Goal: Information Seeking & Learning: Learn about a topic

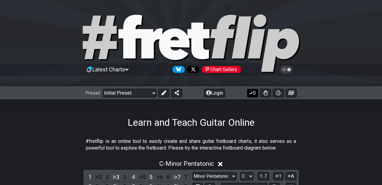
click at [254, 93] on button "0" at bounding box center [252, 93] width 11 height 9
click at [153, 92] on select "Welcome to #fretflip! Initial Preset Custom Preset Minor Pentatonic Major Penta…" at bounding box center [130, 93] width 54 height 9
click at [103, 89] on select "Welcome to #fretflip! Initial Preset Custom Preset Minor Pentatonic Major Penta…" at bounding box center [130, 93] width 54 height 9
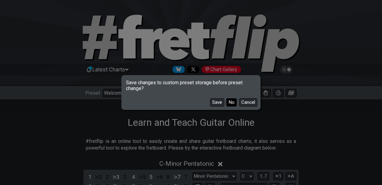
click at [231, 103] on button "No" at bounding box center [231, 103] width 10 height 8
select select "/guitar-scales"
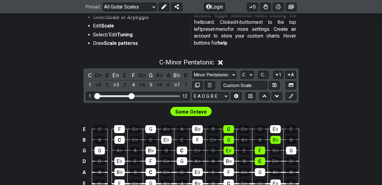
scroll to position [141, 0]
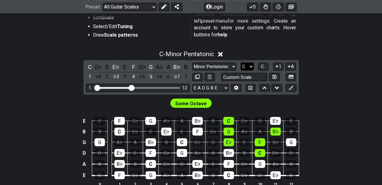
click at [251, 65] on select "A♭ A A♯ B♭ B C C♯ D♭ D D♯ E♭ E F F♯ G♭ G G♯" at bounding box center [247, 67] width 13 height 8
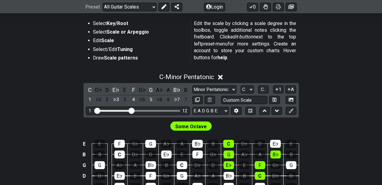
scroll to position [115, 0]
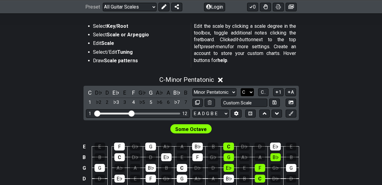
click at [251, 91] on select "A♭ A A♯ B♭ B C C♯ D♭ D D♯ E♭ E F F♯ G♭ G G♯" at bounding box center [247, 92] width 13 height 8
select select "G"
click at [241, 88] on select "A♭ A A♯ B♭ B C C♯ D♭ D D♯ E♭ E F F♯ G♭ G G♯" at bounding box center [247, 92] width 13 height 8
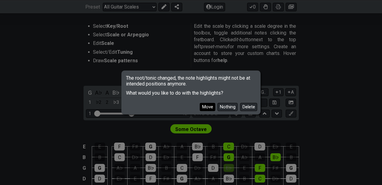
click at [207, 107] on button "Move" at bounding box center [208, 107] width 16 height 8
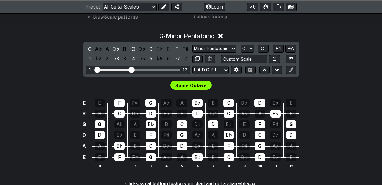
scroll to position [159, 0]
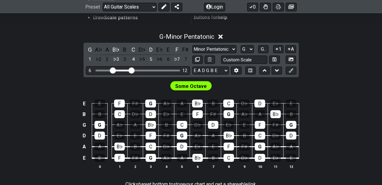
drag, startPoint x: 96, startPoint y: 69, endPoint x: 112, endPoint y: 71, distance: 15.4
click at [112, 70] on input "Visible fret range" at bounding box center [138, 70] width 87 height 0
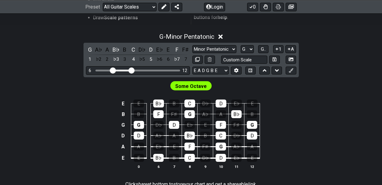
click at [112, 70] on input "Visible fret range" at bounding box center [138, 70] width 87 height 0
drag, startPoint x: 132, startPoint y: 69, endPoint x: 127, endPoint y: 69, distance: 4.6
click at [127, 70] on input "Visible fret range" at bounding box center [138, 70] width 87 height 0
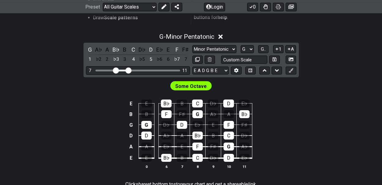
click at [115, 70] on input "Visible fret range" at bounding box center [138, 70] width 87 height 0
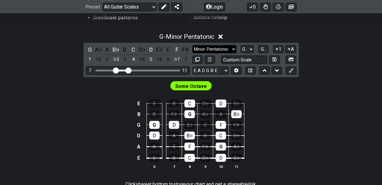
click at [234, 47] on select "Minor Pentatonic Root Minor Pentatonic Major Pentatonic Minor Blues Major Blues…" at bounding box center [215, 49] width 44 height 8
click at [193, 45] on select "Minor Pentatonic Root Minor Pentatonic Major Pentatonic Minor Blues Major Blues…" at bounding box center [215, 49] width 44 height 8
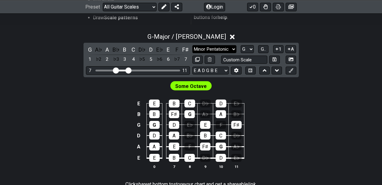
click at [233, 47] on select "Minor Pentatonic Root Minor Pentatonic Major Pentatonic Minor Blues Major Blues…" at bounding box center [215, 49] width 44 height 8
click at [193, 45] on select "Minor Pentatonic Root Minor Pentatonic Major Pentatonic Minor Blues Major Blues…" at bounding box center [215, 49] width 44 height 8
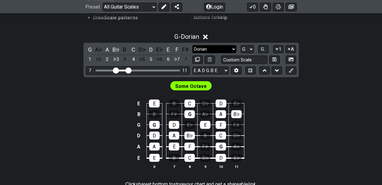
click at [233, 47] on select "Minor Pentatonic Root Minor Pentatonic Major Pentatonic Minor Blues Major Blues…" at bounding box center [215, 49] width 44 height 8
select select "Phrygian"
click at [193, 45] on select "Minor Pentatonic Root Minor Pentatonic Major Pentatonic Minor Blues Major Blues…" at bounding box center [215, 49] width 44 height 8
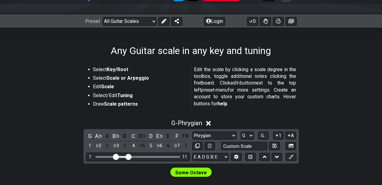
scroll to position [71, 0]
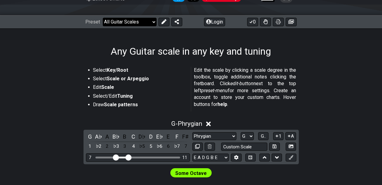
click at [152, 21] on select "Welcome to #fretflip! Initial Preset Custom Preset Minor Pentatonic Major Penta…" at bounding box center [130, 22] width 54 height 9
click at [103, 18] on select "Welcome to #fretflip! Initial Preset Custom Preset Minor Pentatonic Major Penta…" at bounding box center [130, 22] width 54 height 9
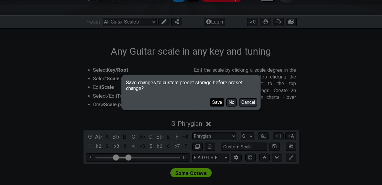
click at [219, 102] on button "Save" at bounding box center [217, 103] width 14 height 8
select select "/the-7-modes"
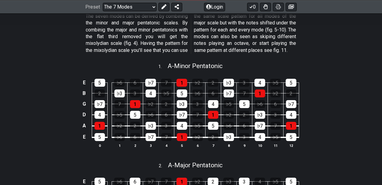
scroll to position [140, 0]
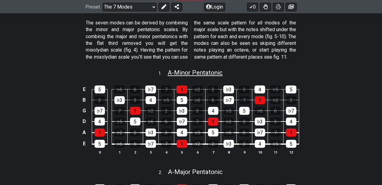
click at [191, 77] on span "A - Minor Pentatonic" at bounding box center [195, 72] width 55 height 7
select select "A"
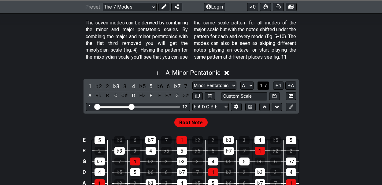
click at [263, 88] on span "1..7" at bounding box center [263, 86] width 7 height 6
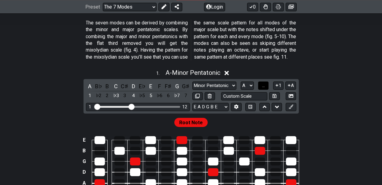
click at [263, 88] on span "..." at bounding box center [263, 86] width 3 height 6
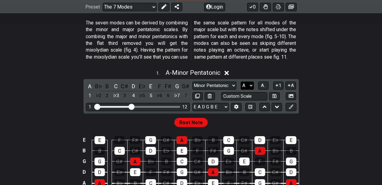
click at [251, 90] on select "A♭ A A♯ B♭ B C C♯ D♭ D D♯ E♭ E F F♯ G♭ G G♯" at bounding box center [247, 86] width 13 height 8
click at [241, 88] on select "A♭ A A♯ B♭ B C C♯ D♭ D D♯ E♭ E F F♯ G♭ G G♯" at bounding box center [247, 86] width 13 height 8
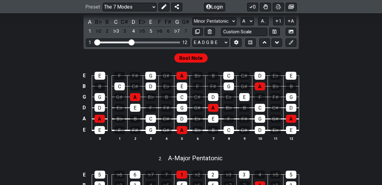
scroll to position [201, 0]
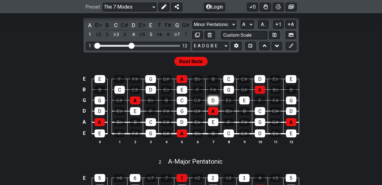
click at [212, 105] on div "D" at bounding box center [213, 101] width 10 height 8
drag, startPoint x: 97, startPoint y: 51, endPoint x: 119, endPoint y: 53, distance: 22.1
click at [119, 45] on input "Visible fret range" at bounding box center [138, 45] width 87 height 0
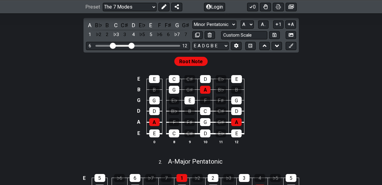
drag, startPoint x: 119, startPoint y: 53, endPoint x: 112, endPoint y: 53, distance: 6.4
click at [112, 45] on input "Visible fret range" at bounding box center [138, 45] width 87 height 0
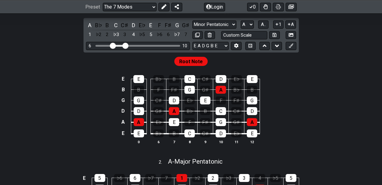
drag, startPoint x: 132, startPoint y: 52, endPoint x: 125, endPoint y: 52, distance: 6.8
click at [125, 45] on input "Visible fret range" at bounding box center [138, 45] width 87 height 0
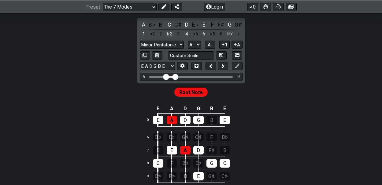
scroll to position [227, 0]
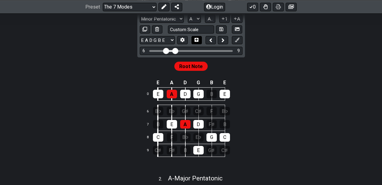
click at [196, 42] on icon at bounding box center [197, 40] width 4 height 4
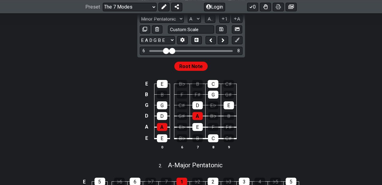
drag, startPoint x: 176, startPoint y: 56, endPoint x: 173, endPoint y: 56, distance: 3.4
click at [173, 50] on input "Visible fret range" at bounding box center [191, 50] width 87 height 0
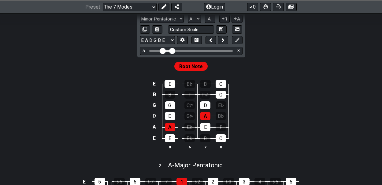
drag, startPoint x: 168, startPoint y: 57, endPoint x: 163, endPoint y: 57, distance: 4.3
click at [163, 50] on input "Visible fret range" at bounding box center [191, 50] width 87 height 0
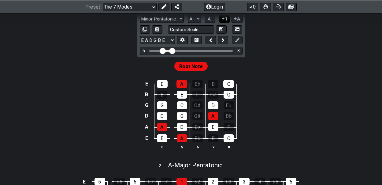
click at [225, 23] on button "1" at bounding box center [224, 19] width 10 height 8
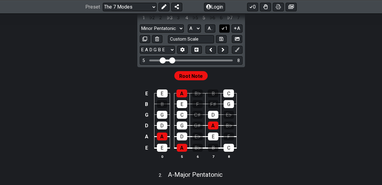
scroll to position [237, 0]
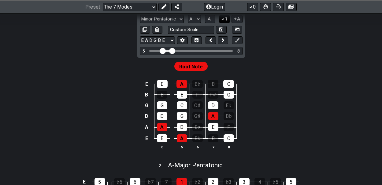
click at [225, 23] on button "1" at bounding box center [224, 19] width 10 height 8
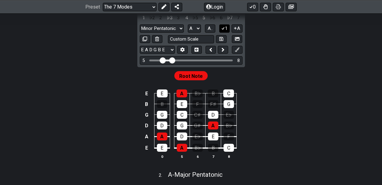
scroll to position [237, 0]
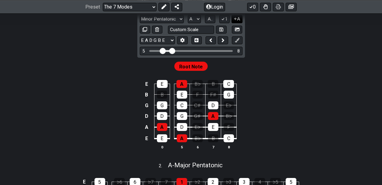
click at [237, 20] on icon at bounding box center [235, 18] width 2 height 2
click at [237, 21] on icon at bounding box center [236, 19] width 6 height 5
click at [183, 43] on icon at bounding box center [183, 40] width 4 height 5
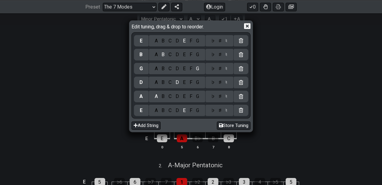
click at [246, 25] on icon at bounding box center [247, 26] width 6 height 6
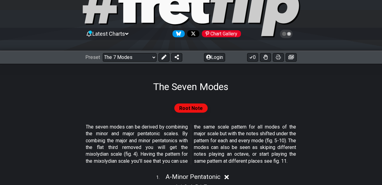
scroll to position [31, 0]
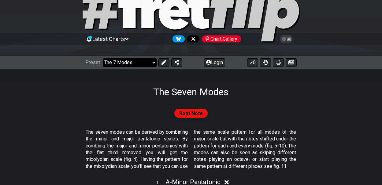
click at [153, 61] on select "Welcome to #fretflip! Initial Preset Any Guitar scale in any key and tuning Min…" at bounding box center [130, 62] width 54 height 9
click at [103, 58] on select "Welcome to #fretflip! Initial Preset Any Guitar scale in any key and tuning Min…" at bounding box center [130, 62] width 54 height 9
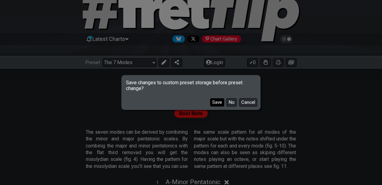
click at [217, 101] on button "Save" at bounding box center [217, 103] width 14 height 8
select select "/common-guitar-chords"
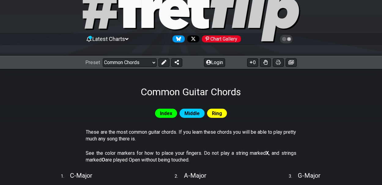
click at [189, 113] on span "Middle" at bounding box center [192, 113] width 15 height 9
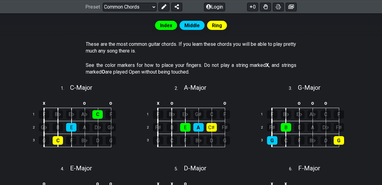
scroll to position [120, 0]
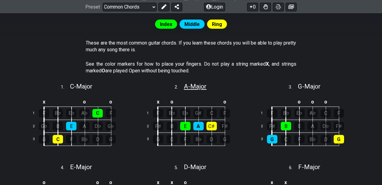
click at [198, 87] on span "A - Major" at bounding box center [195, 86] width 23 height 7
select select "A"
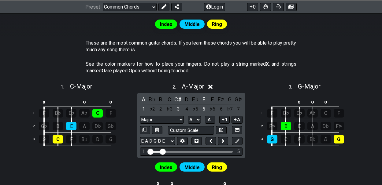
drag, startPoint x: 157, startPoint y: 151, endPoint x: 164, endPoint y: 151, distance: 7.0
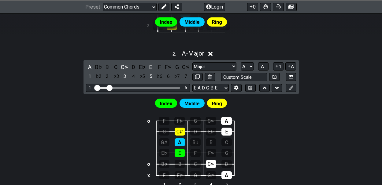
scroll to position [234, 0]
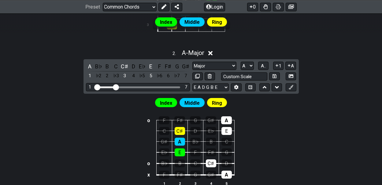
drag, startPoint x: 110, startPoint y: 87, endPoint x: 117, endPoint y: 88, distance: 6.8
click at [117, 87] on input "Visible fret range" at bounding box center [138, 87] width 87 height 0
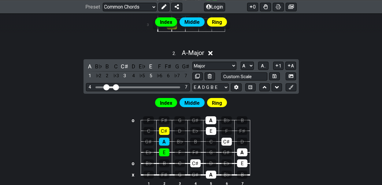
drag, startPoint x: 96, startPoint y: 86, endPoint x: 106, endPoint y: 87, distance: 9.9
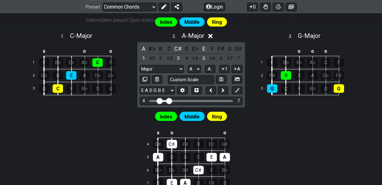
scroll to position [171, 0]
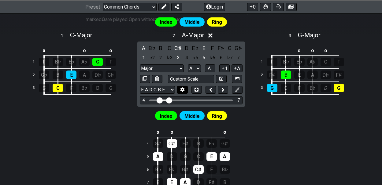
click at [182, 89] on icon at bounding box center [182, 90] width 5 height 5
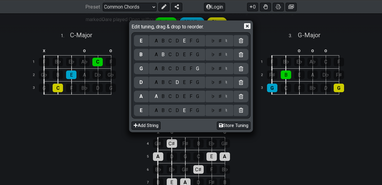
click at [247, 26] on icon at bounding box center [247, 26] width 6 height 6
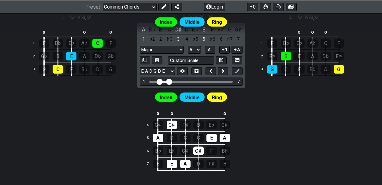
scroll to position [188, 0]
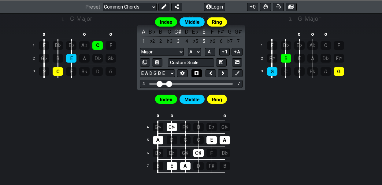
click at [196, 71] on icon at bounding box center [197, 73] width 4 height 4
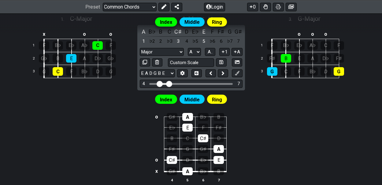
click at [165, 99] on span "Index" at bounding box center [166, 99] width 12 height 9
click at [188, 117] on div "A" at bounding box center [187, 117] width 11 height 8
click at [222, 72] on icon at bounding box center [223, 73] width 3 height 6
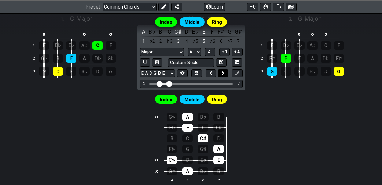
select select "A"
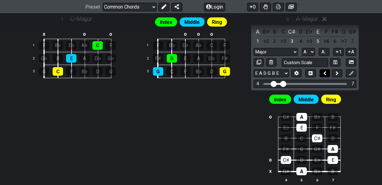
click at [325, 72] on icon at bounding box center [325, 74] width 2 height 4
select select "A"
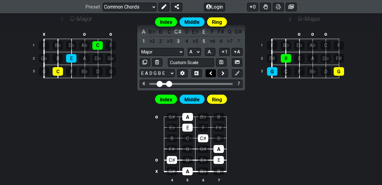
click at [212, 72] on icon at bounding box center [210, 73] width 3 height 6
select select "A"
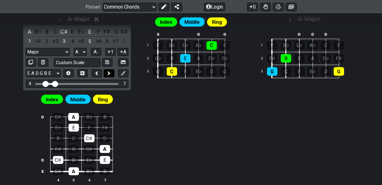
click at [107, 71] on icon at bounding box center [108, 73] width 3 height 6
select select "A"
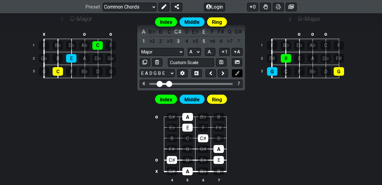
click at [237, 73] on icon at bounding box center [237, 73] width 5 height 5
click at [236, 62] on icon at bounding box center [237, 62] width 5 height 3
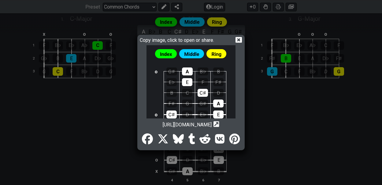
click at [214, 53] on img at bounding box center [191, 95] width 89 height 100
click at [242, 39] on icon at bounding box center [239, 40] width 6 height 6
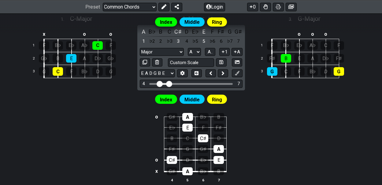
click at [203, 30] on div "Index Middle Ring" at bounding box center [191, 23] width 382 height 21
click at [204, 40] on div "5" at bounding box center [204, 41] width 8 height 8
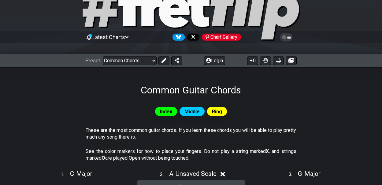
scroll to position [6, 0]
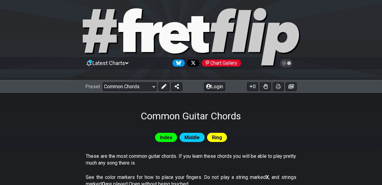
click at [289, 63] on icon at bounding box center [289, 63] width 4 height 4
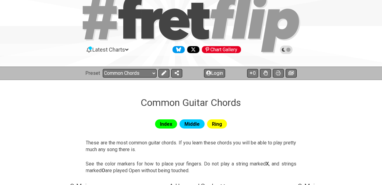
scroll to position [19, 0]
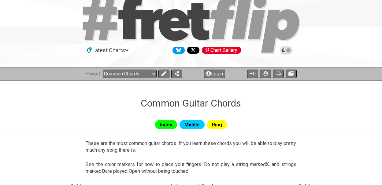
click at [288, 49] on icon at bounding box center [287, 51] width 6 height 6
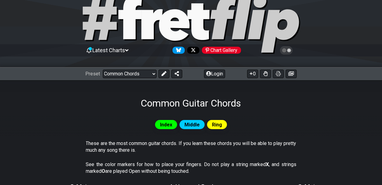
click at [194, 50] on icon "Follow #fretflip at X" at bounding box center [193, 50] width 5 height 5
click at [162, 73] on icon at bounding box center [163, 73] width 5 height 5
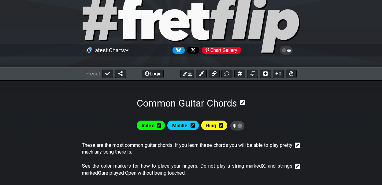
click at [150, 125] on span "Index" at bounding box center [148, 125] width 12 height 9
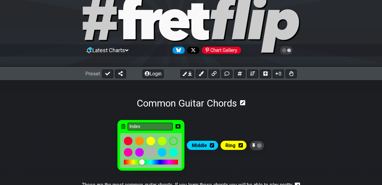
click at [150, 152] on div at bounding box center [151, 153] width 10 height 10
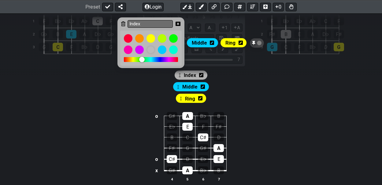
scroll to position [266, 0]
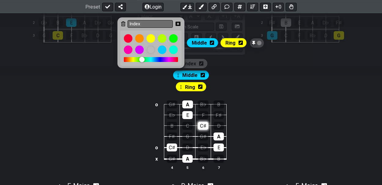
click at [203, 125] on div "C♯" at bounding box center [203, 126] width 10 height 8
click at [130, 39] on div at bounding box center [128, 38] width 10 height 10
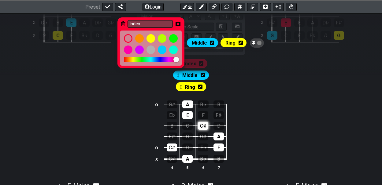
click at [205, 125] on div "C♯" at bounding box center [203, 126] width 10 height 8
click at [129, 48] on div at bounding box center [128, 50] width 10 height 10
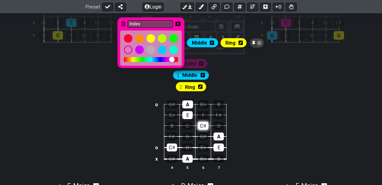
click at [206, 125] on div "C♯" at bounding box center [203, 126] width 10 height 8
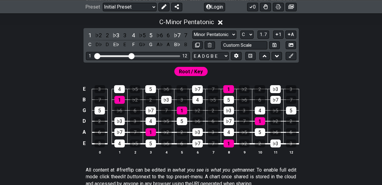
scroll to position [131, 0]
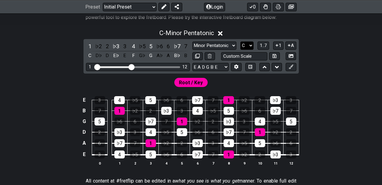
click at [252, 44] on select "A♭ A A♯ B♭ B C C♯ D♭ D D♯ E♭ E F F♯ G♭ G G♯" at bounding box center [247, 46] width 13 height 8
select select "A"
click at [241, 42] on select "A♭ A A♯ B♭ B C C♯ D♭ D D♯ E♭ E F F♯ G♭ G G♯" at bounding box center [247, 46] width 13 height 8
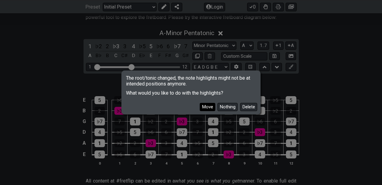
click at [206, 107] on button "Move" at bounding box center [208, 107] width 16 height 8
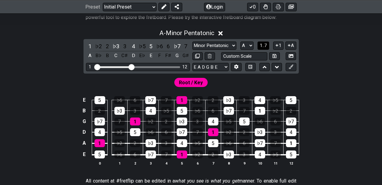
click at [263, 44] on span "1..7" at bounding box center [263, 46] width 7 height 6
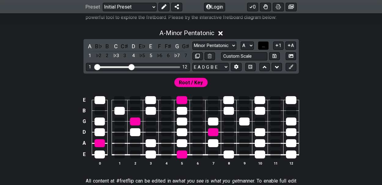
click at [263, 44] on span "..." at bounding box center [263, 46] width 3 height 6
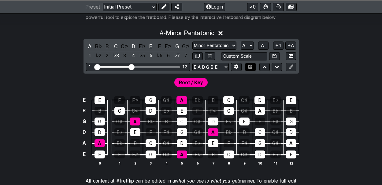
click at [250, 65] on icon at bounding box center [250, 67] width 5 height 4
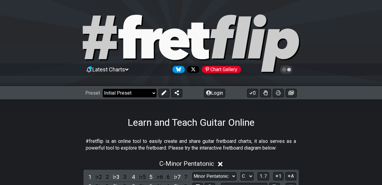
click at [153, 92] on select "Welcome to #fretflip! Initial Preset Custom Preset Minor Pentatonic Major Penta…" at bounding box center [130, 93] width 54 height 9
click at [103, 89] on select "Welcome to #fretflip! Initial Preset Custom Preset Minor Pentatonic Major Penta…" at bounding box center [130, 93] width 54 height 9
select select "/common-guitar-chords"
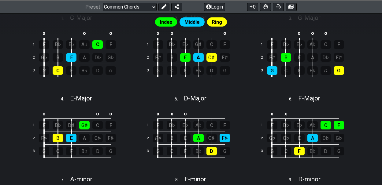
scroll to position [194, 0]
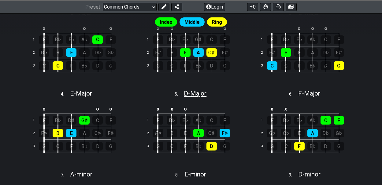
click at [200, 93] on span "D - Major" at bounding box center [195, 93] width 23 height 7
select select "D"
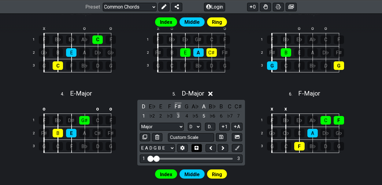
click at [197, 146] on icon at bounding box center [197, 148] width 4 height 4
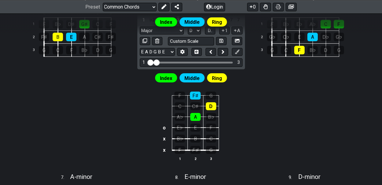
scroll to position [301, 0]
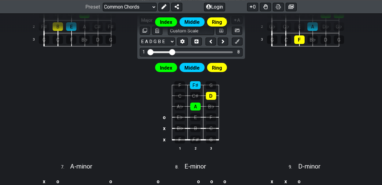
drag, startPoint x: 156, startPoint y: 50, endPoint x: 173, endPoint y: 52, distance: 16.3
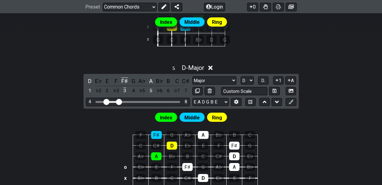
drag, startPoint x: 97, startPoint y: 100, endPoint x: 105, endPoint y: 100, distance: 8.3
click at [105, 102] on input "Visible fret range" at bounding box center [138, 102] width 87 height 0
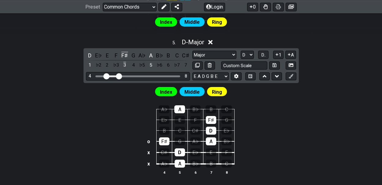
scroll to position [321, 0]
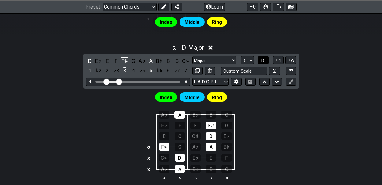
click at [264, 59] on span "D.." at bounding box center [263, 61] width 5 height 6
click at [118, 81] on input "Visible fret range" at bounding box center [138, 81] width 87 height 0
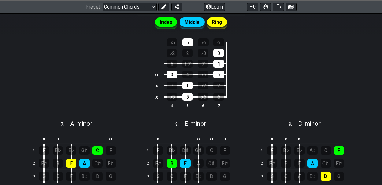
scroll to position [369, 0]
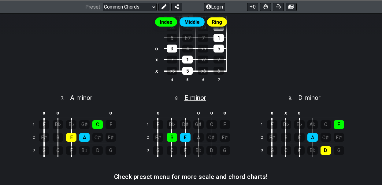
click at [200, 98] on span "E - minor" at bounding box center [196, 97] width 22 height 7
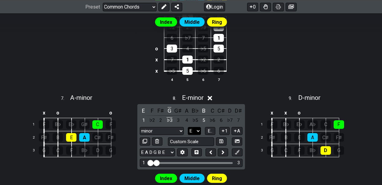
click at [197, 129] on select "A♭ A A♯ B♭ B C C♯ D♭ D D♯ E♭ E F F♯ G♭ G G♯" at bounding box center [194, 131] width 13 height 8
select select "D"
click at [188, 127] on select "A♭ A A♯ B♭ B C C♯ D♭ D D♯ E♭ E F F♯ G♭ G G♯" at bounding box center [194, 131] width 13 height 8
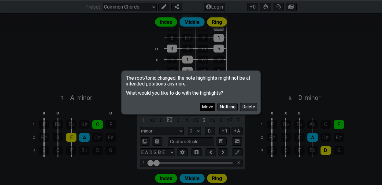
click at [207, 107] on button "Move" at bounding box center [208, 107] width 16 height 8
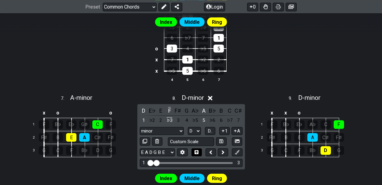
click at [198, 150] on icon at bounding box center [197, 152] width 4 height 5
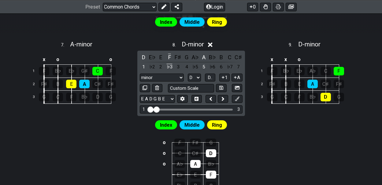
scroll to position [447, 0]
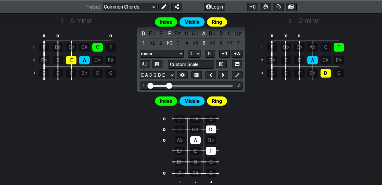
drag, startPoint x: 157, startPoint y: 83, endPoint x: 169, endPoint y: 84, distance: 11.6
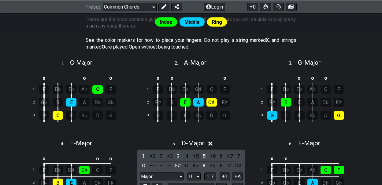
scroll to position [145, 0]
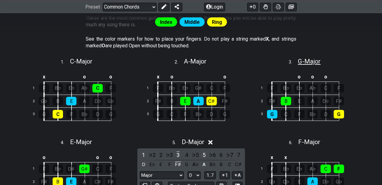
click at [313, 61] on span "G - Major" at bounding box center [309, 61] width 23 height 7
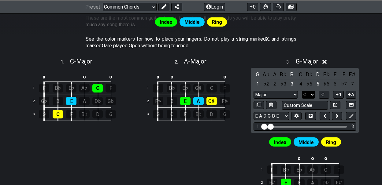
click at [312, 93] on select "A♭ A A♯ B♭ B C C♯ D♭ D D♯ E♭ E F F♯ G♭ G G♯" at bounding box center [308, 95] width 13 height 8
select select "D"
click at [302, 91] on select "A♭ A A♯ B♭ B C C♯ D♭ D D♯ E♭ E F F♯ G♭ G G♯" at bounding box center [308, 95] width 13 height 8
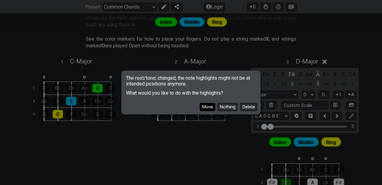
click at [209, 107] on button "Move" at bounding box center [208, 107] width 16 height 8
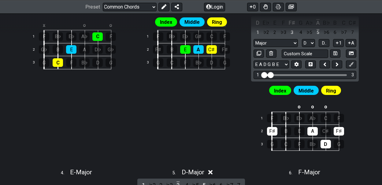
scroll to position [196, 0]
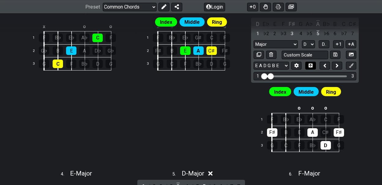
click at [310, 64] on icon at bounding box center [311, 66] width 4 height 4
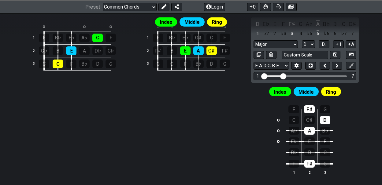
drag, startPoint x: 272, startPoint y: 74, endPoint x: 285, endPoint y: 73, distance: 12.6
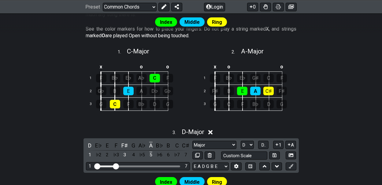
scroll to position [156, 0]
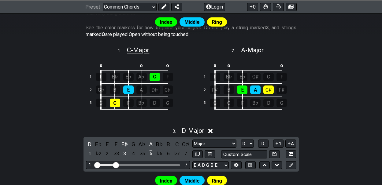
click at [142, 50] on span "C - Major" at bounding box center [138, 50] width 22 height 7
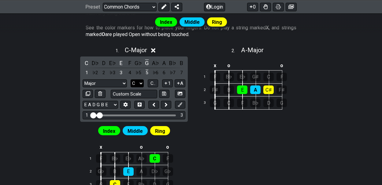
click at [141, 83] on select "A♭ A A♯ B♭ B C C♯ D♭ D D♯ E♭ E F F♯ G♭ G G♯" at bounding box center [137, 84] width 13 height 8
select select "D"
click at [131, 80] on select "A♭ A A♯ B♭ B C C♯ D♭ D D♯ E♭ E F F♯ G♭ G G♯" at bounding box center [137, 84] width 13 height 8
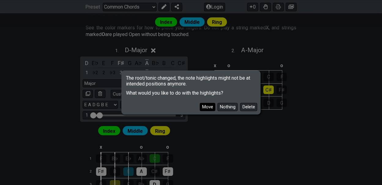
click at [205, 106] on button "Move" at bounding box center [208, 107] width 16 height 8
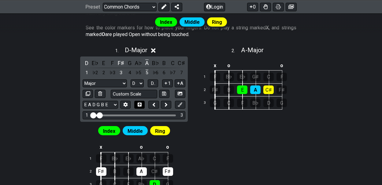
click at [139, 103] on icon at bounding box center [140, 105] width 4 height 5
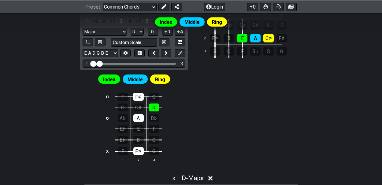
scroll to position [203, 0]
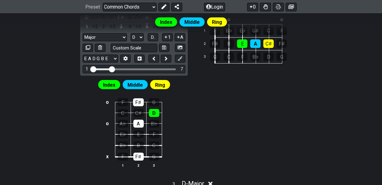
drag, startPoint x: 100, startPoint y: 67, endPoint x: 111, endPoint y: 68, distance: 11.4
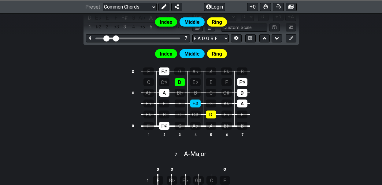
drag, startPoint x: 98, startPoint y: 37, endPoint x: 107, endPoint y: 39, distance: 9.6
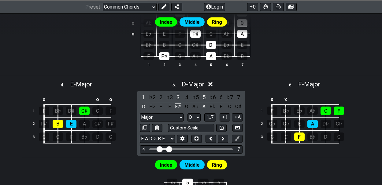
scroll to position [460, 0]
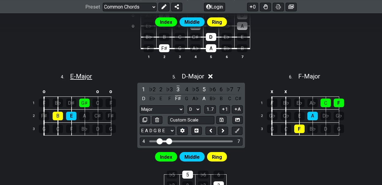
click at [74, 74] on span "E - Major" at bounding box center [81, 76] width 22 height 7
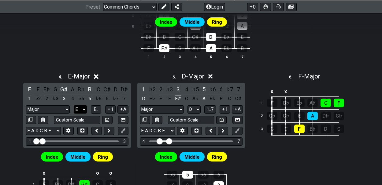
click at [83, 106] on select "A♭ A A♯ B♭ B C C♯ D♭ D D♯ E♭ E F F♯ G♭ G G♯" at bounding box center [80, 110] width 13 height 8
select select "D"
click at [74, 106] on select "A♭ A A♯ B♭ B C C♯ D♭ D D♯ E♭ E F F♯ G♭ G G♯" at bounding box center [80, 110] width 13 height 8
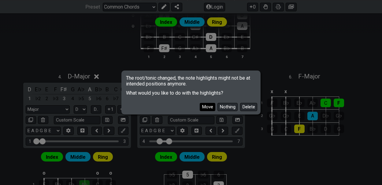
click at [207, 106] on button "Move" at bounding box center [208, 107] width 16 height 8
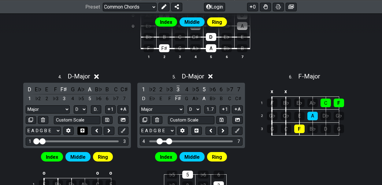
click at [82, 129] on icon at bounding box center [82, 131] width 4 height 5
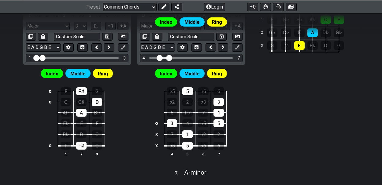
scroll to position [540, 0]
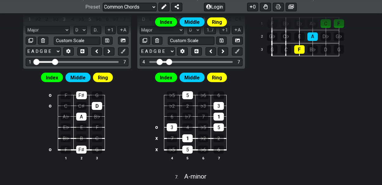
drag, startPoint x: 42, startPoint y: 59, endPoint x: 55, endPoint y: 60, distance: 13.2
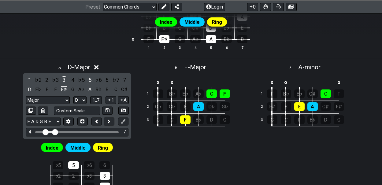
scroll to position [595, 0]
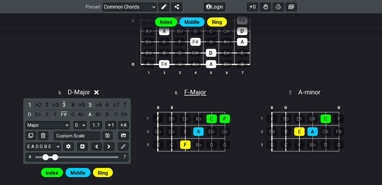
click at [195, 89] on span "F - Major" at bounding box center [195, 92] width 22 height 7
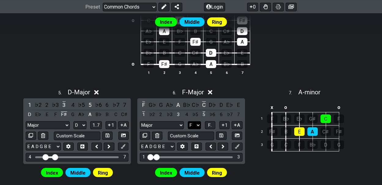
click at [198, 122] on select "A♭ A A♯ B♭ B C C♯ D♭ D D♯ E♭ E F F♯ G♭ G G♯" at bounding box center [194, 125] width 13 height 8
select select "D"
click at [188, 121] on select "A♭ A A♯ B♭ B C C♯ D♭ D D♯ E♭ E F F♯ G♭ G G♯" at bounding box center [194, 125] width 13 height 8
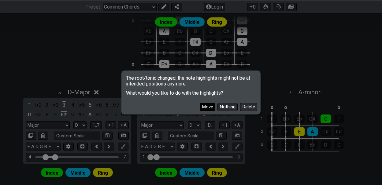
click at [212, 107] on button "Move" at bounding box center [208, 107] width 16 height 8
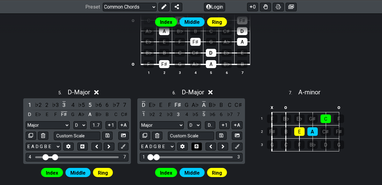
click at [197, 144] on icon at bounding box center [197, 146] width 4 height 5
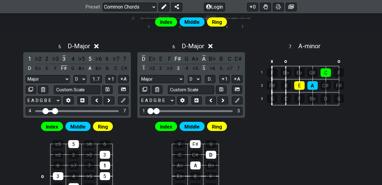
scroll to position [639, 0]
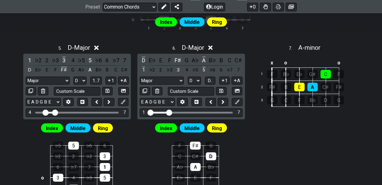
drag, startPoint x: 158, startPoint y: 109, endPoint x: 170, endPoint y: 110, distance: 11.7
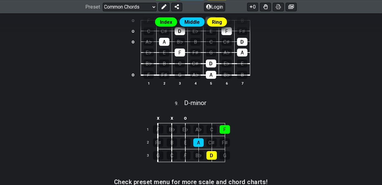
scroll to position [1150, 0]
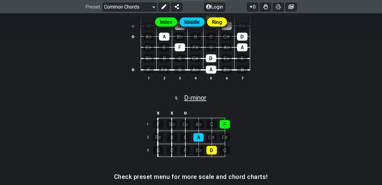
click at [200, 94] on span "D - minor" at bounding box center [195, 97] width 22 height 7
select select "D"
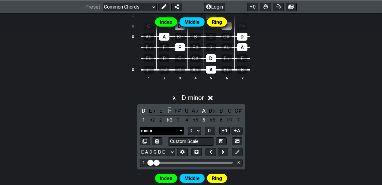
click at [181, 127] on select "minor minor Minor Pentatonic Major Pentatonic Minor Blues Major Blues Major / […" at bounding box center [162, 131] width 44 height 8
select select "Major"
click at [140, 127] on select "minor minor Minor Pentatonic Major Pentatonic Minor Blues Major Blues Major / […" at bounding box center [162, 131] width 44 height 8
drag, startPoint x: 159, startPoint y: 157, endPoint x: 176, endPoint y: 156, distance: 17.2
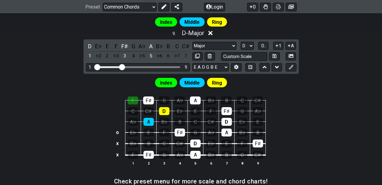
scroll to position [1213, 0]
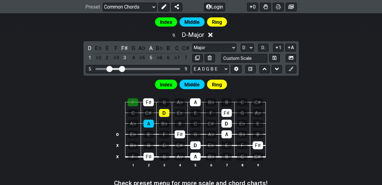
drag, startPoint x: 97, startPoint y: 63, endPoint x: 109, endPoint y: 63, distance: 11.6
click at [109, 69] on input "Visible fret range" at bounding box center [138, 69] width 87 height 0
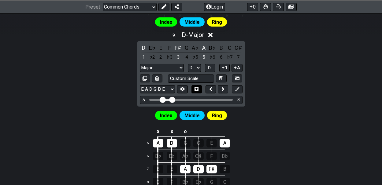
click at [196, 87] on icon at bounding box center [197, 89] width 4 height 5
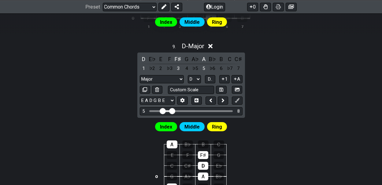
scroll to position [1204, 0]
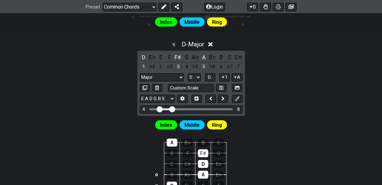
drag, startPoint x: 164, startPoint y: 103, endPoint x: 160, endPoint y: 103, distance: 4.3
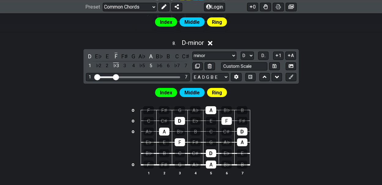
scroll to position [1060, 0]
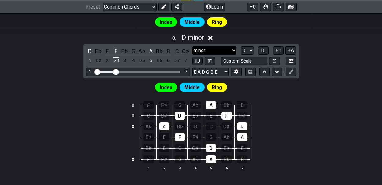
click at [234, 47] on select "minor minor Minor Pentatonic Major Pentatonic Minor Blues Major Blues Major / […" at bounding box center [215, 51] width 44 height 8
select select "Major"
click at [193, 47] on select "minor minor Minor Pentatonic Major Pentatonic Minor Blues Major Blues Major / […" at bounding box center [215, 51] width 44 height 8
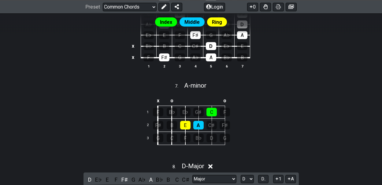
scroll to position [906, 0]
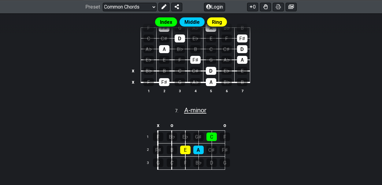
click at [198, 107] on span "A - minor" at bounding box center [195, 110] width 22 height 7
select select "A"
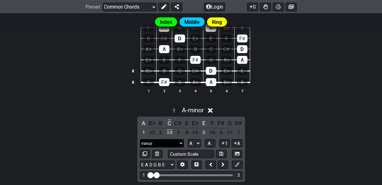
click at [181, 140] on select "minor minor Minor Pentatonic Major Pentatonic Minor Blues Major Blues Major / […" at bounding box center [162, 144] width 44 height 8
select select "Major"
click at [140, 140] on select "minor minor Minor Pentatonic Major Pentatonic Minor Blues Major Blues Major / […" at bounding box center [162, 144] width 44 height 8
click at [198, 140] on select "A♭ A A♯ B♭ B C C♯ D♭ D D♯ E♭ E F F♯ G♭ G G♯" at bounding box center [194, 144] width 13 height 8
select select "D"
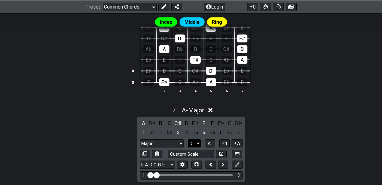
click at [188, 140] on select "A♭ A A♯ B♭ B C C♯ D♭ D D♯ E♭ E F F♯ G♭ G G♯" at bounding box center [194, 144] width 13 height 8
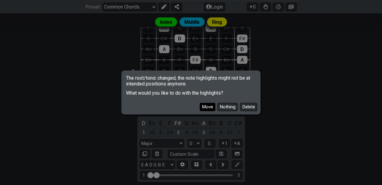
click at [206, 106] on button "Move" at bounding box center [208, 107] width 16 height 8
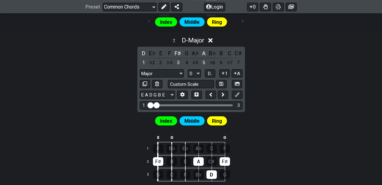
scroll to position [971, 0]
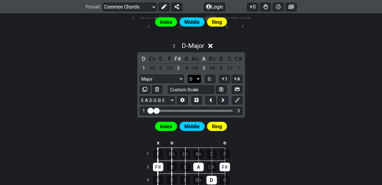
click at [196, 75] on select "A♭ A A♯ B♭ B C C♯ D♭ D D♯ E♭ E F F♯ G♭ G G♯" at bounding box center [194, 79] width 13 height 8
click at [188, 75] on select "A♭ A A♯ B♭ B C C♯ D♭ D D♯ E♭ E F F♯ G♭ G G♯" at bounding box center [194, 79] width 13 height 8
drag, startPoint x: 156, startPoint y: 105, endPoint x: 172, endPoint y: 106, distance: 16.3
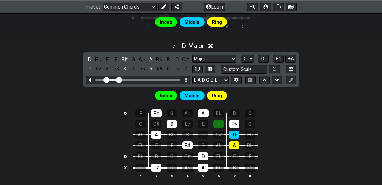
drag, startPoint x: 96, startPoint y: 73, endPoint x: 106, endPoint y: 75, distance: 9.6
click at [106, 80] on input "Visible fret range" at bounding box center [138, 80] width 87 height 0
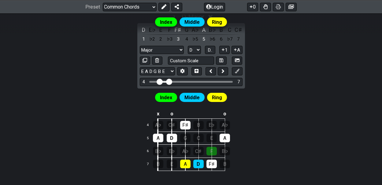
scroll to position [1000, 0]
click at [197, 69] on icon at bounding box center [197, 71] width 4 height 5
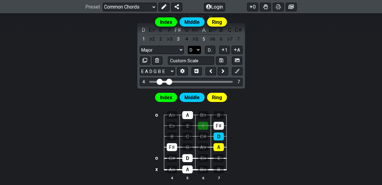
click at [198, 46] on select "A♭ A A♯ B♭ B C C♯ D♭ D D♯ E♭ E F F♯ G♭ G G♯" at bounding box center [194, 50] width 13 height 8
select select "F"
click at [188, 46] on select "A♭ A A♯ B♭ B C C♯ D♭ D D♯ E♭ E F F♯ G♭ G G♯" at bounding box center [194, 50] width 13 height 8
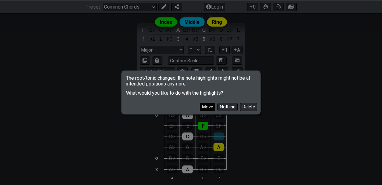
click at [211, 106] on button "Move" at bounding box center [208, 107] width 16 height 8
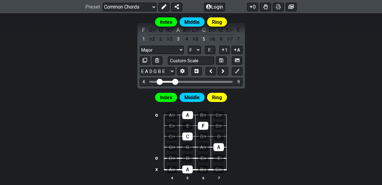
drag, startPoint x: 168, startPoint y: 77, endPoint x: 174, endPoint y: 77, distance: 6.7
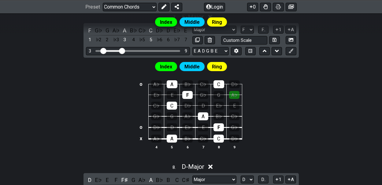
drag, startPoint x: 107, startPoint y: 45, endPoint x: 103, endPoint y: 45, distance: 3.1
click at [103, 50] on input "Visible fret range" at bounding box center [138, 50] width 87 height 0
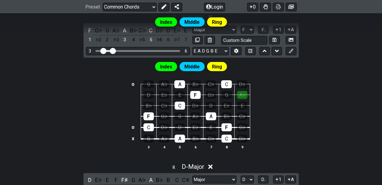
drag, startPoint x: 122, startPoint y: 45, endPoint x: 113, endPoint y: 44, distance: 9.2
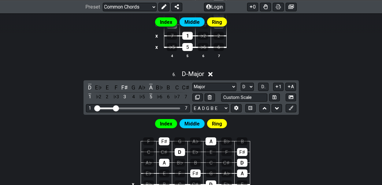
scroll to position [794, 0]
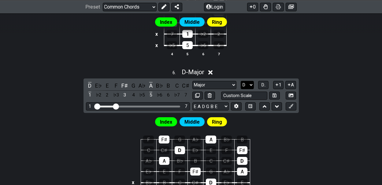
click at [251, 81] on select "A♭ A A♯ B♭ B C C♯ D♭ D D♯ E♭ E F F♯ G♭ G G♯" at bounding box center [247, 85] width 13 height 8
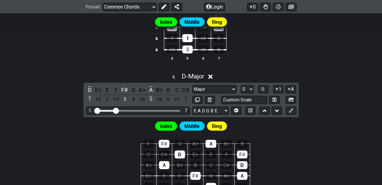
scroll to position [794, 0]
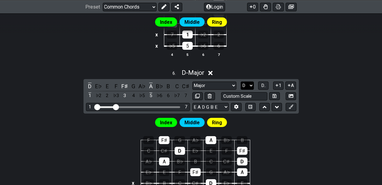
click at [252, 82] on select "A♭ A A♯ B♭ B C C♯ D♭ D D♯ E♭ E F F♯ G♭ G G♯" at bounding box center [247, 86] width 13 height 8
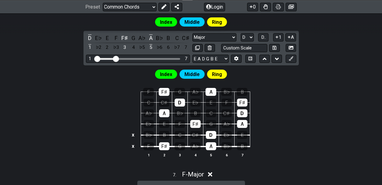
scroll to position [841, 0]
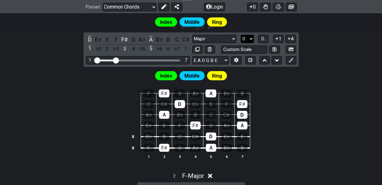
click at [252, 35] on select "A♭ A A♯ B♭ B C C♯ D♭ D D♯ E♭ E F F♯ G♭ G G♯" at bounding box center [247, 39] width 13 height 8
select select "F"
click at [241, 35] on select "A♭ A A♯ B♭ B C C♯ D♭ D D♯ E♭ E F F♯ G♭ G G♯" at bounding box center [247, 39] width 13 height 8
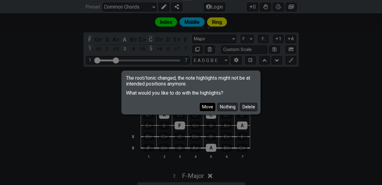
click at [208, 105] on button "Move" at bounding box center [208, 107] width 16 height 8
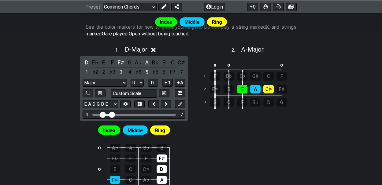
scroll to position [151, 0]
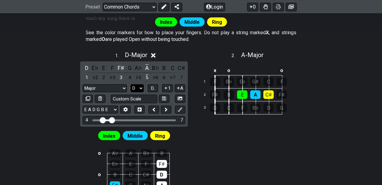
click at [142, 86] on select "A♭ A A♯ B♭ B C C♯ D♭ D D♯ E♭ E F F♯ G♭ G G♯" at bounding box center [137, 88] width 13 height 8
select select "F"
click at [131, 84] on select "A♭ A A♯ B♭ B C C♯ D♭ D D♯ E♭ E F F♯ G♭ G G♯" at bounding box center [137, 88] width 13 height 8
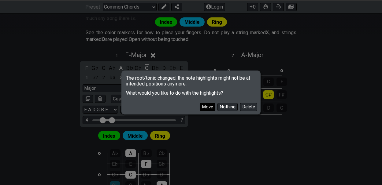
click at [206, 107] on button "Move" at bounding box center [208, 107] width 16 height 8
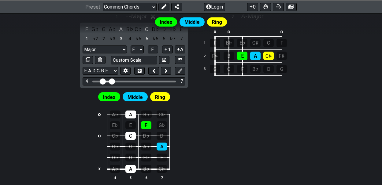
scroll to position [194, 0]
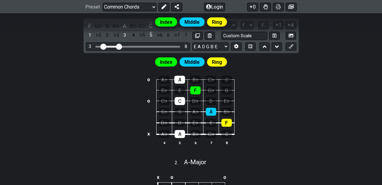
drag, startPoint x: 106, startPoint y: 45, endPoint x: 103, endPoint y: 45, distance: 3.4
click at [103, 46] on input "Visible fret range" at bounding box center [138, 46] width 87 height 0
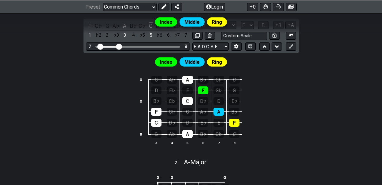
click at [101, 46] on input "Visible fret range" at bounding box center [138, 46] width 87 height 0
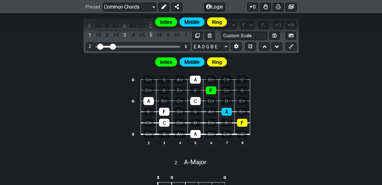
drag, startPoint x: 119, startPoint y: 46, endPoint x: 114, endPoint y: 46, distance: 5.5
click at [114, 46] on input "Visible fret range" at bounding box center [138, 46] width 87 height 0
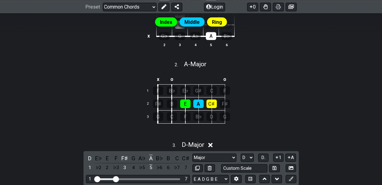
scroll to position [285, 0]
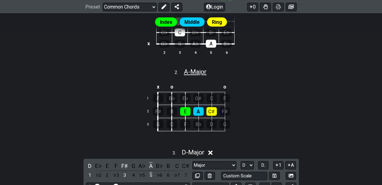
click at [194, 69] on span "A - Major" at bounding box center [195, 71] width 23 height 7
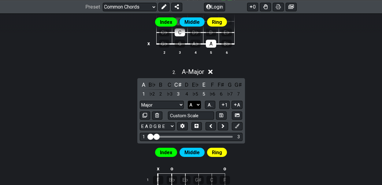
click at [197, 104] on select "A♭ A A♯ B♭ B C C♯ D♭ D D♯ E♭ E F F♯ G♭ G G♯" at bounding box center [194, 105] width 13 height 8
select select "F"
click at [188, 101] on select "A♭ A A♯ B♭ B C C♯ D♭ D D♯ E♭ E F F♯ G♭ G G♯" at bounding box center [194, 105] width 13 height 8
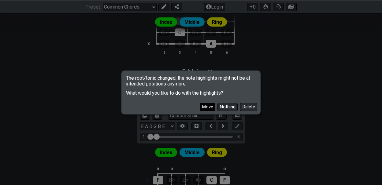
click at [205, 105] on button "Move" at bounding box center [208, 107] width 16 height 8
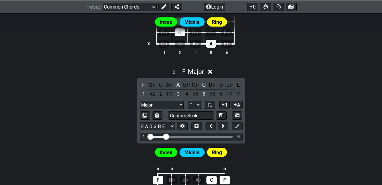
drag, startPoint x: 157, startPoint y: 135, endPoint x: 166, endPoint y: 135, distance: 9.2
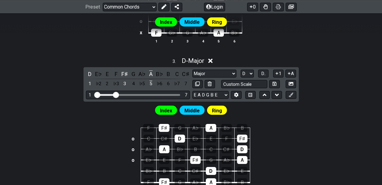
scroll to position [450, 0]
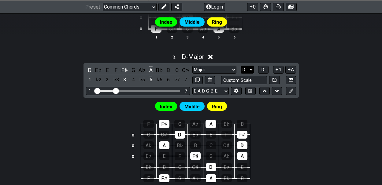
click at [250, 66] on select "A♭ A A♯ B♭ B C C♯ D♭ D D♯ E♭ E F F♯ G♭ G G♯" at bounding box center [247, 70] width 13 height 8
select select "F"
click at [241, 66] on select "A♭ A A♯ B♭ B C C♯ D♭ D D♯ E♭ E F F♯ G♭ G G♯" at bounding box center [247, 70] width 13 height 8
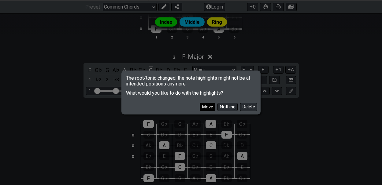
click at [207, 106] on button "Move" at bounding box center [208, 107] width 16 height 8
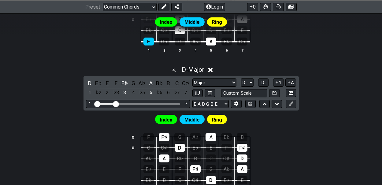
scroll to position [589, 0]
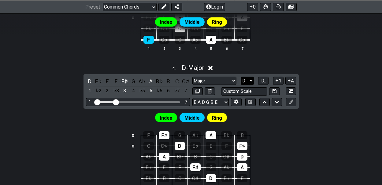
click at [251, 77] on select "A♭ A A♯ B♭ B C C♯ D♭ D D♯ E♭ E F F♯ G♭ G G♯" at bounding box center [247, 81] width 13 height 8
select select "F"
click at [241, 77] on select "A♭ A A♯ B♭ B C C♯ D♭ D D♯ E♭ E F F♯ G♭ G G♯" at bounding box center [247, 81] width 13 height 8
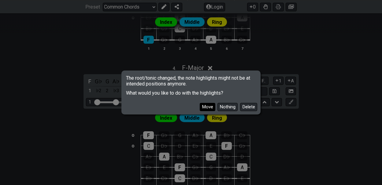
click at [208, 106] on button "Move" at bounding box center [208, 107] width 16 height 8
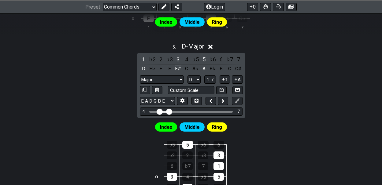
scroll to position [757, 0]
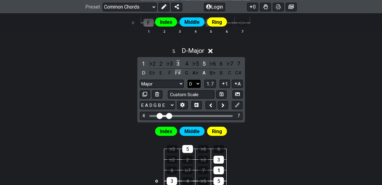
click at [197, 80] on select "A♭ A A♯ B♭ B C C♯ D♭ D D♯ E♭ E F F♯ G♭ G G♯" at bounding box center [194, 84] width 13 height 8
select select "F"
click at [188, 80] on select "A♭ A A♯ B♭ B C C♯ D♭ D D♯ E♭ E F F♯ G♭ G G♯" at bounding box center [194, 84] width 13 height 8
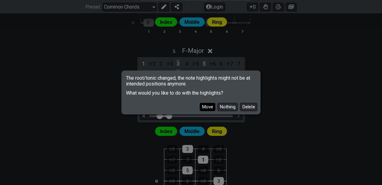
click at [209, 106] on button "Move" at bounding box center [208, 107] width 16 height 8
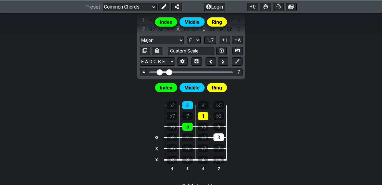
scroll to position [804, 0]
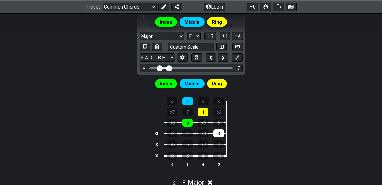
click at [210, 32] on div "Index Middle Ring" at bounding box center [191, 23] width 382 height 21
click at [211, 31] on div "Index Middle Ring" at bounding box center [191, 23] width 382 height 21
drag, startPoint x: 160, startPoint y: 63, endPoint x: 154, endPoint y: 63, distance: 6.1
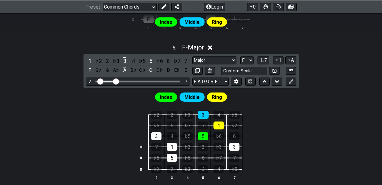
scroll to position [762, 0]
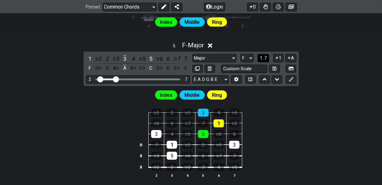
click at [263, 55] on span "1..7" at bounding box center [263, 58] width 7 height 6
click at [263, 55] on span "..." at bounding box center [263, 58] width 3 height 6
drag, startPoint x: 116, startPoint y: 75, endPoint x: 113, endPoint y: 75, distance: 3.1
click at [113, 79] on input "Visible fret range" at bounding box center [138, 79] width 87 height 0
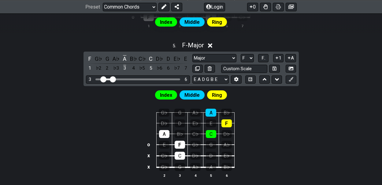
drag, startPoint x: 99, startPoint y: 75, endPoint x: 103, endPoint y: 76, distance: 3.1
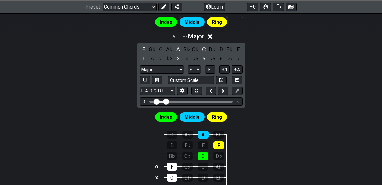
scroll to position [773, 0]
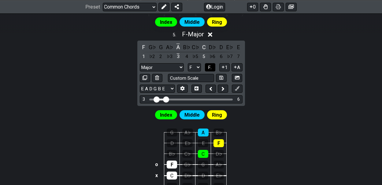
click at [211, 65] on span "F.." at bounding box center [210, 68] width 4 height 6
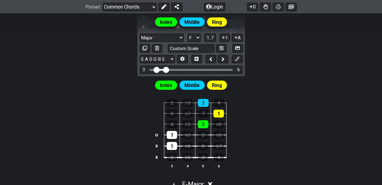
scroll to position [799, 0]
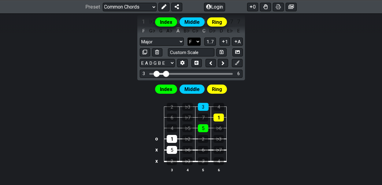
click at [197, 38] on select "A♭ A A♯ B♭ B C C♯ D♭ D D♯ E♭ E F F♯ G♭ G G♯" at bounding box center [194, 42] width 13 height 8
select select "G"
click at [188, 38] on select "A♭ A A♯ B♭ B C C♯ D♭ D D♯ E♭ E F F♯ G♭ G G♯" at bounding box center [194, 42] width 13 height 8
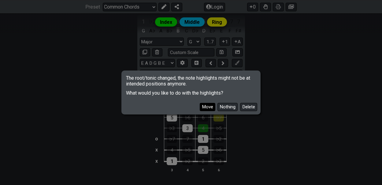
click at [208, 106] on button "Move" at bounding box center [208, 107] width 16 height 8
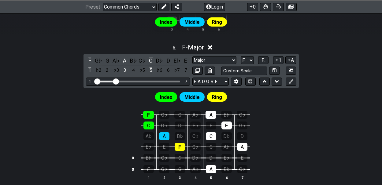
scroll to position [936, 0]
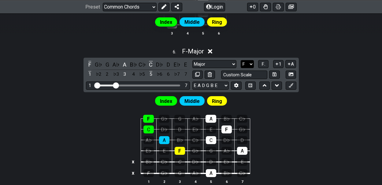
click at [250, 60] on select "A♭ A A♯ B♭ B C C♯ D♭ D D♯ E♭ E F F♯ G♭ G G♯" at bounding box center [247, 64] width 13 height 8
select select "G"
click at [241, 60] on select "A♭ A A♯ B♭ B C C♯ D♭ D D♯ E♭ E F F♯ G♭ G G♯" at bounding box center [247, 64] width 13 height 8
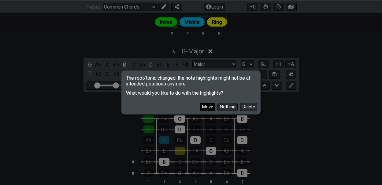
click at [211, 107] on button "Move" at bounding box center [208, 107] width 16 height 8
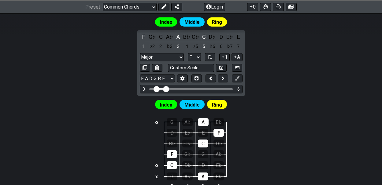
scroll to position [1111, 0]
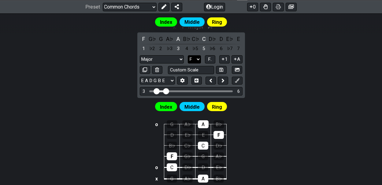
click at [198, 55] on select "A♭ A A♯ B♭ B C C♯ D♭ D D♯ E♭ E F F♯ G♭ G G♯" at bounding box center [194, 59] width 13 height 8
select select "G"
click at [188, 55] on select "A♭ A A♯ B♭ B C C♯ D♭ D D♯ E♭ E F F♯ G♭ G G♯" at bounding box center [194, 59] width 13 height 8
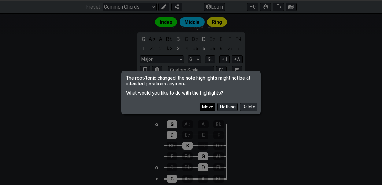
click at [209, 106] on button "Move" at bounding box center [208, 107] width 16 height 8
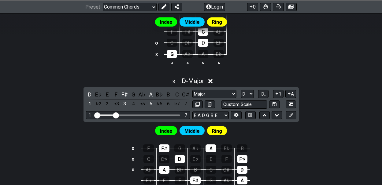
scroll to position [1256, 0]
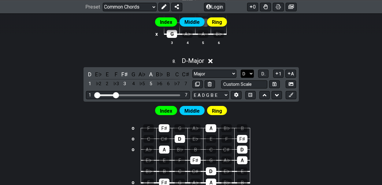
click at [250, 70] on select "A♭ A A♯ B♭ B C C♯ D♭ D D♯ E♭ E F F♯ G♭ G G♯" at bounding box center [247, 74] width 13 height 8
select select "G"
click at [241, 70] on select "A♭ A A♯ B♭ B C C♯ D♭ D D♯ E♭ E F F♯ G♭ G G♯" at bounding box center [247, 74] width 13 height 8
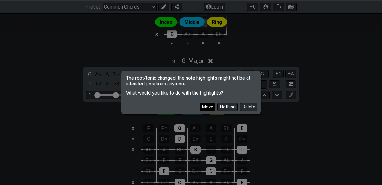
click at [207, 107] on button "Move" at bounding box center [208, 107] width 16 height 8
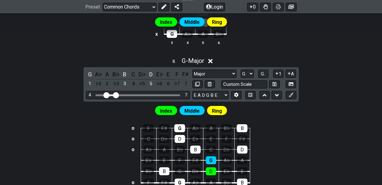
drag, startPoint x: 97, startPoint y: 88, endPoint x: 107, endPoint y: 88, distance: 10.1
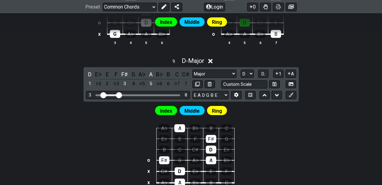
click at [104, 95] on input "Visible fret range" at bounding box center [138, 95] width 87 height 0
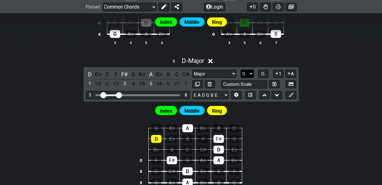
click at [250, 70] on select "A♭ A A♯ B♭ B C C♯ D♭ D D♯ E♭ E F F♯ G♭ G G♯" at bounding box center [247, 74] width 13 height 8
select select "G"
click at [241, 70] on select "A♭ A A♯ B♭ B C C♯ D♭ D D♯ E♭ E F F♯ G♭ G G♯" at bounding box center [247, 74] width 13 height 8
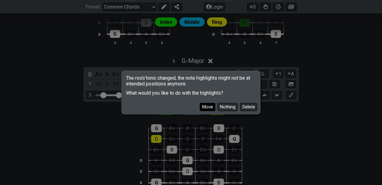
click at [210, 107] on button "Move" at bounding box center [208, 107] width 16 height 8
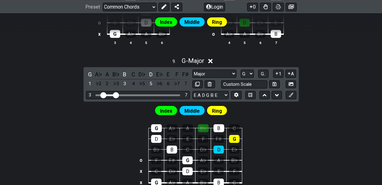
click at [117, 95] on input "Visible fret range" at bounding box center [138, 95] width 87 height 0
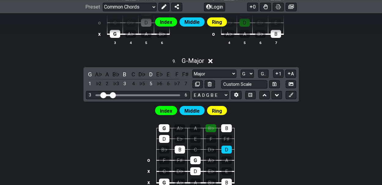
drag, startPoint x: 117, startPoint y: 88, endPoint x: 114, endPoint y: 88, distance: 3.4
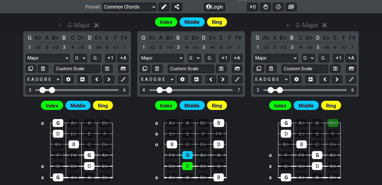
scroll to position [1117, 0]
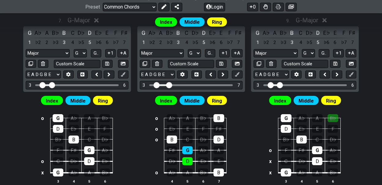
drag, startPoint x: 160, startPoint y: 78, endPoint x: 157, endPoint y: 79, distance: 3.1
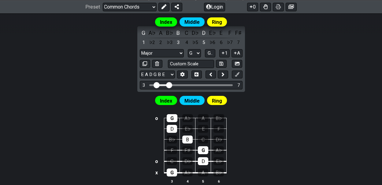
drag, startPoint x: 166, startPoint y: 79, endPoint x: 169, endPoint y: 79, distance: 3.7
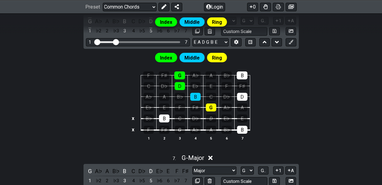
scroll to position [983, 0]
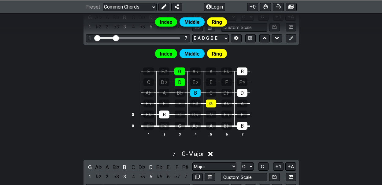
drag, startPoint x: 116, startPoint y: 34, endPoint x: 111, endPoint y: 34, distance: 4.3
click at [111, 34] on div "Index Middle Ring" at bounding box center [191, 23] width 382 height 21
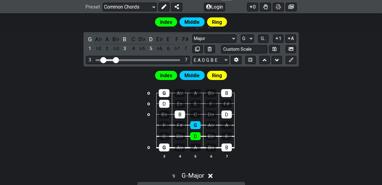
scroll to position [1252, 0]
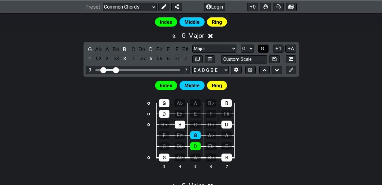
click at [264, 46] on span "G.." at bounding box center [263, 49] width 5 height 6
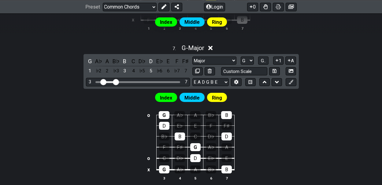
scroll to position [1093, 0]
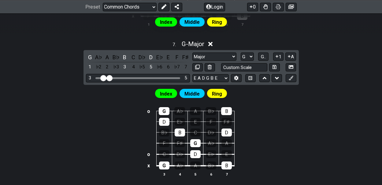
drag, startPoint x: 116, startPoint y: 73, endPoint x: 111, endPoint y: 73, distance: 4.9
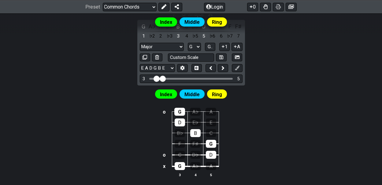
scroll to position [1132, 0]
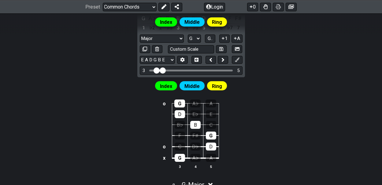
click at [210, 33] on div "Index Middle Ring" at bounding box center [191, 23] width 382 height 21
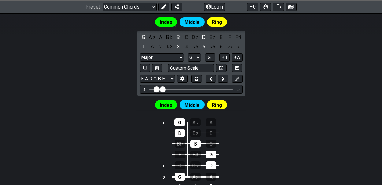
scroll to position [1111, 0]
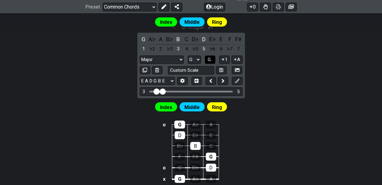
click at [211, 57] on span "G.." at bounding box center [210, 60] width 5 height 6
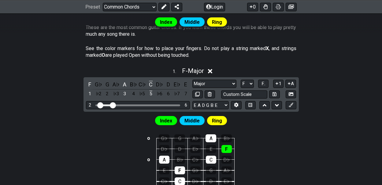
scroll to position [144, 0]
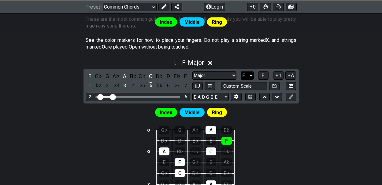
click at [251, 74] on select "A♭ A A♯ B♭ B C C♯ D♭ D D♯ E♭ E F F♯ G♭ G G♯" at bounding box center [247, 76] width 13 height 8
select select "A"
click at [241, 72] on select "A♭ A A♯ B♭ B C C♯ D♭ D D♯ E♭ E F F♯ G♭ G G♯" at bounding box center [247, 76] width 13 height 8
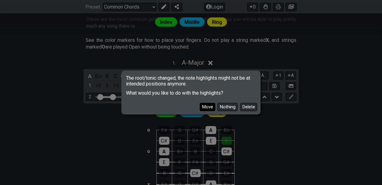
click at [208, 107] on button "Move" at bounding box center [208, 107] width 16 height 8
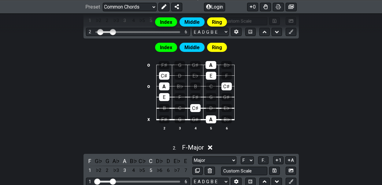
scroll to position [207, 0]
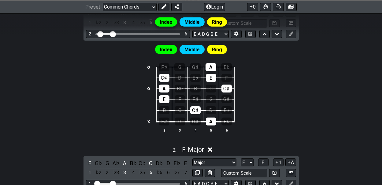
drag, startPoint x: 112, startPoint y: 34, endPoint x: 116, endPoint y: 34, distance: 4.0
click at [116, 34] on div "Index Middle Ring" at bounding box center [191, 23] width 382 height 21
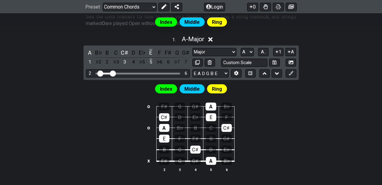
scroll to position [174, 0]
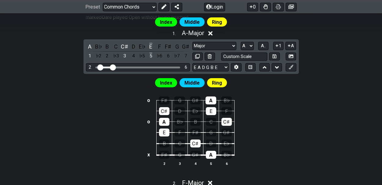
drag, startPoint x: 115, startPoint y: 68, endPoint x: 119, endPoint y: 68, distance: 3.4
click at [119, 68] on div "2 6" at bounding box center [138, 67] width 104 height 8
drag, startPoint x: 113, startPoint y: 65, endPoint x: 116, endPoint y: 65, distance: 3.1
click at [116, 67] on input "Visible fret range" at bounding box center [138, 67] width 87 height 0
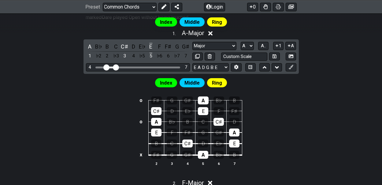
drag, startPoint x: 99, startPoint y: 66, endPoint x: 108, endPoint y: 67, distance: 8.6
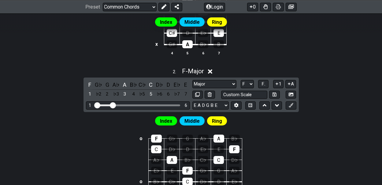
scroll to position [303, 0]
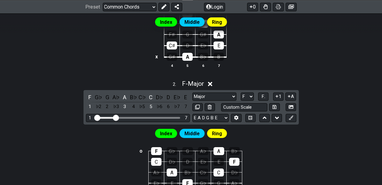
drag, startPoint x: 113, startPoint y: 116, endPoint x: 117, endPoint y: 115, distance: 4.0
click at [117, 118] on input "Visible fret range" at bounding box center [138, 118] width 87 height 0
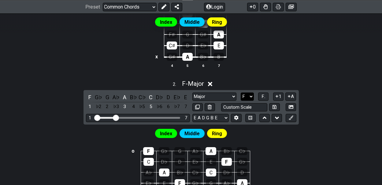
click at [250, 95] on select "A♭ A A♯ B♭ B C C♯ D♭ D D♯ E♭ E F F♯ G♭ G G♯" at bounding box center [247, 97] width 13 height 8
select select "A"
click at [241, 93] on select "A♭ A A♯ B♭ B C C♯ D♭ D D♯ E♭ E F F♯ G♭ G G♯" at bounding box center [247, 97] width 13 height 8
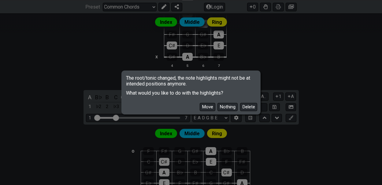
click at [163, 131] on div "The root/tonic changed, the note highlights might not be at intended positions …" at bounding box center [191, 92] width 382 height 185
click at [203, 107] on button "Move" at bounding box center [208, 107] width 16 height 8
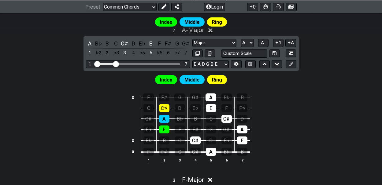
scroll to position [363, 0]
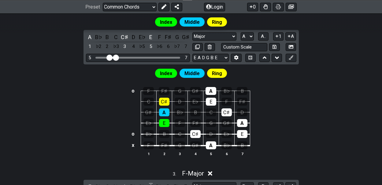
drag, startPoint x: 97, startPoint y: 56, endPoint x: 108, endPoint y: 57, distance: 10.7
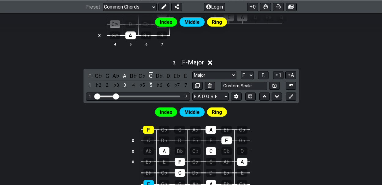
scroll to position [326, 0]
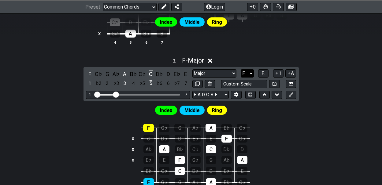
click at [251, 71] on select "A♭ A A♯ B♭ B C C♯ D♭ D D♯ E♭ E F F♯ G♭ G G♯" at bounding box center [247, 73] width 13 height 8
select select "A"
click at [241, 69] on select "A♭ A A♯ B♭ B C C♯ D♭ D D♯ E♭ E F F♯ G♭ G G♯" at bounding box center [247, 73] width 13 height 8
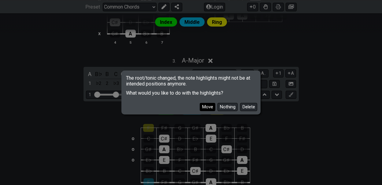
click at [207, 106] on button "Move" at bounding box center [208, 107] width 16 height 8
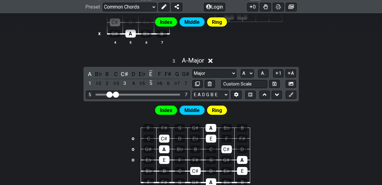
drag, startPoint x: 96, startPoint y: 91, endPoint x: 109, endPoint y: 92, distance: 13.5
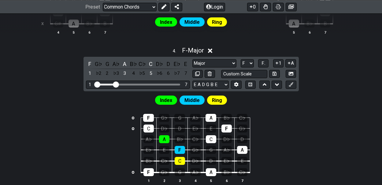
scroll to position [331, 0]
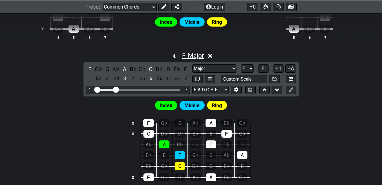
click at [197, 55] on span "F - Major" at bounding box center [193, 55] width 22 height 7
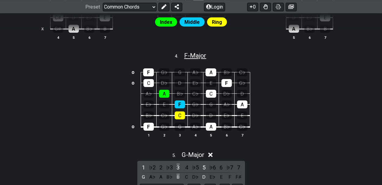
click at [197, 55] on span "F - Major" at bounding box center [195, 55] width 22 height 7
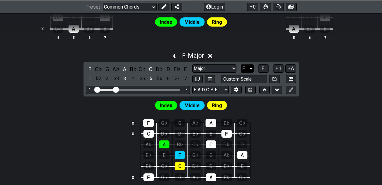
click at [251, 67] on select "A♭ A A♯ B♭ B C C♯ D♭ D D♯ E♭ E F F♯ G♭ G G♯" at bounding box center [247, 69] width 13 height 8
select select "A"
click at [241, 65] on select "A♭ A A♯ B♭ B C C♯ D♭ D D♯ E♭ E F F♯ G♭ G G♯" at bounding box center [247, 69] width 13 height 8
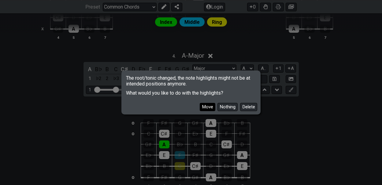
click at [206, 107] on button "Move" at bounding box center [208, 107] width 16 height 8
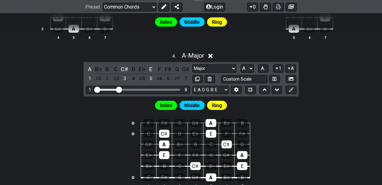
drag, startPoint x: 116, startPoint y: 87, endPoint x: 120, endPoint y: 87, distance: 4.3
click at [120, 89] on input "Visible fret range" at bounding box center [138, 89] width 87 height 0
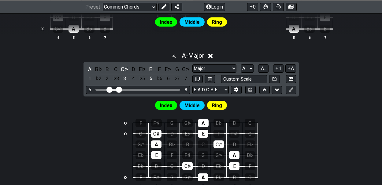
drag, startPoint x: 96, startPoint y: 88, endPoint x: 108, endPoint y: 88, distance: 12.0
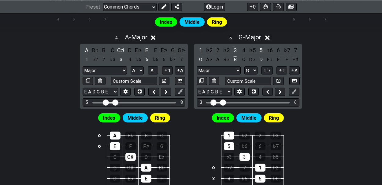
scroll to position [347, 0]
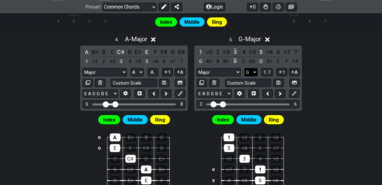
click at [255, 69] on select "A♭ A A♯ B♭ B C C♯ D♭ D D♯ E♭ E F F♯ G♭ G G♯" at bounding box center [251, 72] width 13 height 8
select select "A"
click at [245, 68] on select "A♭ A A♯ B♭ B C C♯ D♭ D D♯ E♭ E F F♯ G♭ G G♯" at bounding box center [251, 72] width 13 height 8
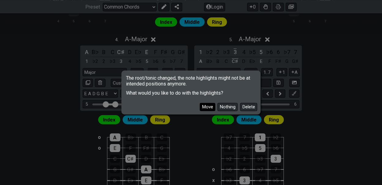
click at [209, 106] on button "Move" at bounding box center [208, 107] width 16 height 8
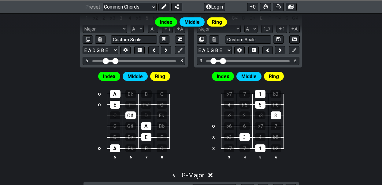
scroll to position [372, 0]
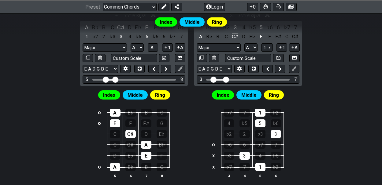
drag, startPoint x: 224, startPoint y: 77, endPoint x: 227, endPoint y: 77, distance: 3.7
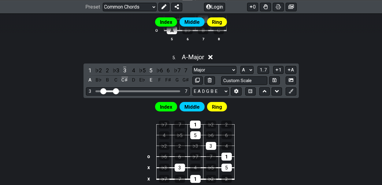
scroll to position [513, 0]
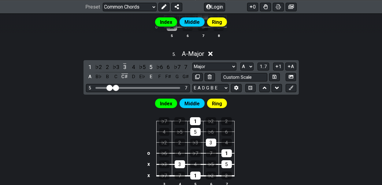
drag, startPoint x: 104, startPoint y: 86, endPoint x: 109, endPoint y: 86, distance: 4.6
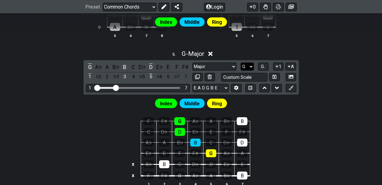
click at [251, 64] on select "A♭ A A♯ B♭ B C C♯ D♭ D D♯ E♭ E F F♯ G♭ G G♯" at bounding box center [247, 67] width 13 height 8
select select "A"
click at [241, 63] on select "A♭ A A♯ B♭ B C C♯ D♭ D D♯ E♭ E F F♯ G♭ G G♯" at bounding box center [247, 67] width 13 height 8
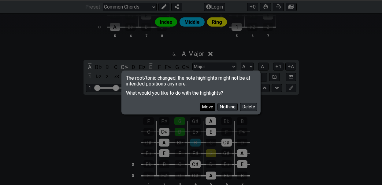
click at [210, 107] on button "Move" at bounding box center [208, 107] width 16 height 8
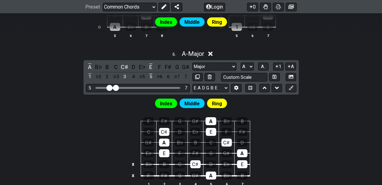
drag, startPoint x: 98, startPoint y: 84, endPoint x: 109, endPoint y: 85, distance: 10.4
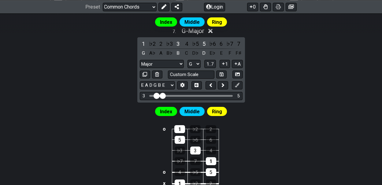
scroll to position [533, 0]
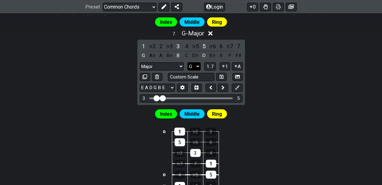
click at [197, 63] on select "A♭ A A♯ B♭ B C C♯ D♭ D D♯ E♭ E F F♯ G♭ G G♯" at bounding box center [194, 66] width 13 height 8
select select "A"
click at [188, 62] on select "A♭ A A♯ B♭ B C C♯ D♭ D D♯ E♭ E F F♯ G♭ G G♯" at bounding box center [194, 66] width 13 height 8
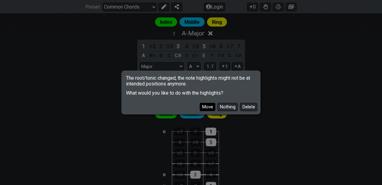
click at [207, 108] on button "Move" at bounding box center [208, 107] width 16 height 8
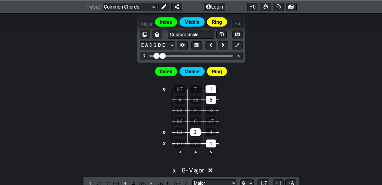
scroll to position [554, 0]
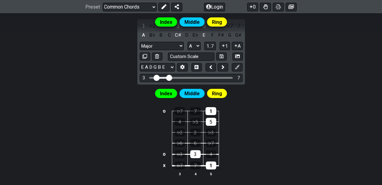
drag, startPoint x: 163, startPoint y: 75, endPoint x: 168, endPoint y: 75, distance: 4.6
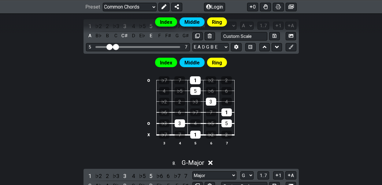
drag, startPoint x: 104, startPoint y: 44, endPoint x: 109, endPoint y: 45, distance: 5.3
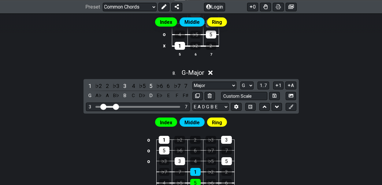
scroll to position [690, 0]
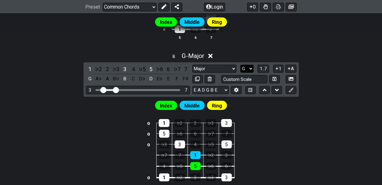
click at [250, 65] on select "A♭ A A♯ B♭ B C C♯ D♭ D D♯ E♭ E F F♯ G♭ G G♯" at bounding box center [247, 69] width 13 height 8
select select "A"
click at [241, 65] on select "A♭ A A♯ B♭ B C C♯ D♭ D D♯ E♭ E F F♯ G♭ G G♯" at bounding box center [247, 69] width 13 height 8
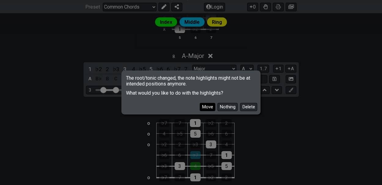
click at [206, 108] on button "Move" at bounding box center [208, 107] width 16 height 8
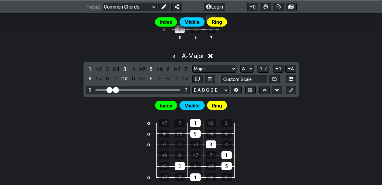
drag, startPoint x: 103, startPoint y: 87, endPoint x: 109, endPoint y: 88, distance: 5.8
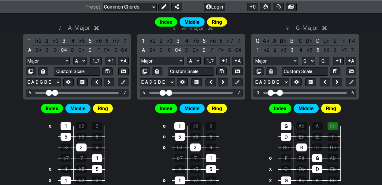
scroll to position [535, 0]
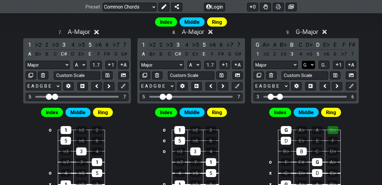
click at [313, 61] on select "A♭ A A♯ B♭ B C C♯ D♭ D D♯ E♭ E F F♯ G♭ G G♯" at bounding box center [308, 65] width 13 height 8
select select "A"
click at [302, 61] on select "A♭ A A♯ B♭ B C C♯ D♭ D D♯ E♭ E F F♯ G♭ G G♯" at bounding box center [308, 65] width 13 height 8
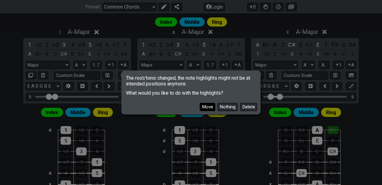
click at [209, 106] on button "Move" at bounding box center [208, 107] width 16 height 8
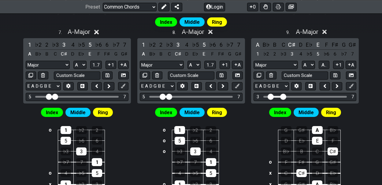
drag, startPoint x: 281, startPoint y: 94, endPoint x: 284, endPoint y: 95, distance: 3.7
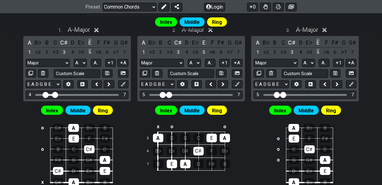
scroll to position [197, 0]
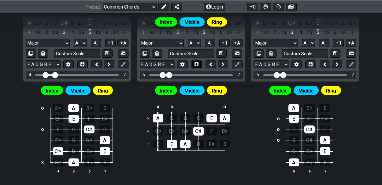
click at [195, 63] on icon at bounding box center [197, 64] width 4 height 4
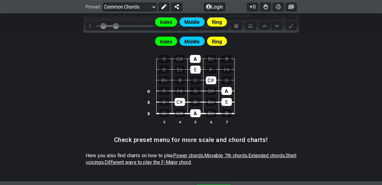
scroll to position [808, 0]
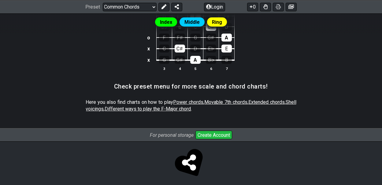
click at [185, 106] on span "Different ways to play the F-Major chord" at bounding box center [148, 109] width 86 height 6
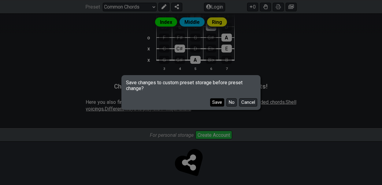
click at [219, 103] on button "Save" at bounding box center [217, 103] width 14 height 8
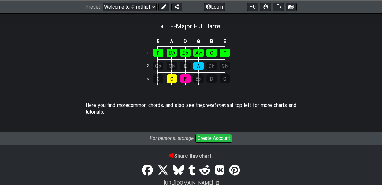
scroll to position [267, 0]
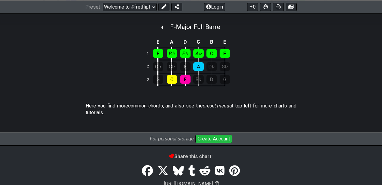
click at [154, 105] on span "common chords" at bounding box center [145, 106] width 35 height 6
select select "/common-guitar-chords"
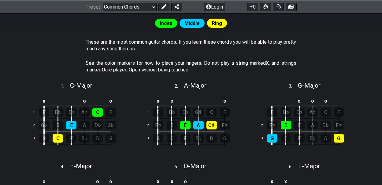
scroll to position [118, 0]
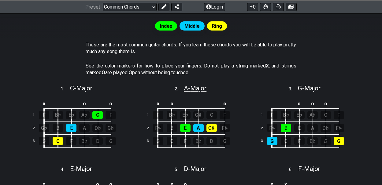
click at [198, 88] on span "A - Major" at bounding box center [195, 88] width 23 height 7
select select "A"
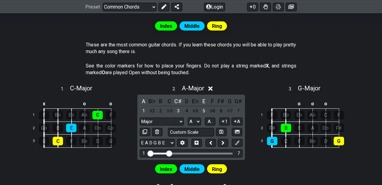
drag, startPoint x: 158, startPoint y: 152, endPoint x: 169, endPoint y: 153, distance: 11.4
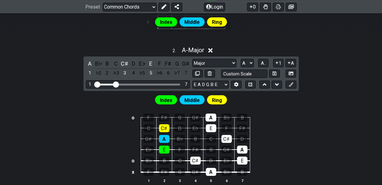
scroll to position [234, 0]
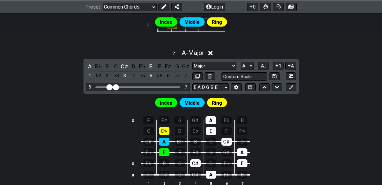
drag, startPoint x: 98, startPoint y: 85, endPoint x: 110, endPoint y: 86, distance: 12.3
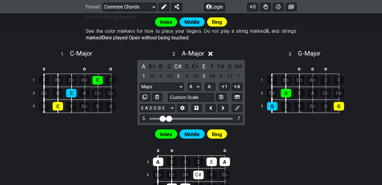
scroll to position [152, 0]
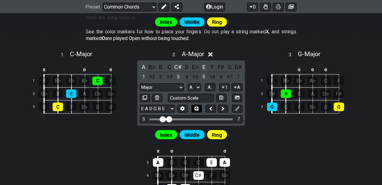
click at [197, 107] on icon at bounding box center [197, 109] width 4 height 5
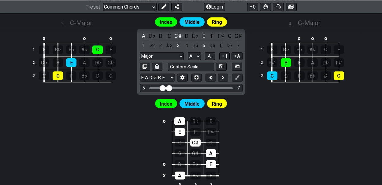
scroll to position [194, 0]
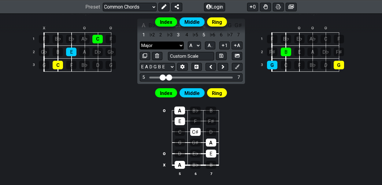
click at [181, 44] on select "Major Major Minor Pentatonic Major Pentatonic Minor Blues Major Blues Major / […" at bounding box center [162, 46] width 44 height 8
select select "Minor"
click at [140, 42] on select "Major Major Minor Pentatonic Major Pentatonic Minor Blues Major Blues Major / […" at bounding box center [162, 46] width 44 height 8
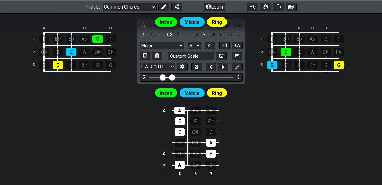
click at [173, 77] on input "Visible fret range" at bounding box center [191, 77] width 87 height 0
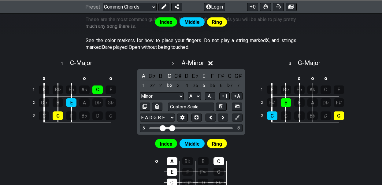
scroll to position [141, 0]
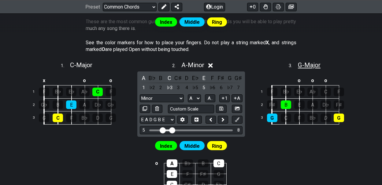
click at [316, 65] on span "G - Major" at bounding box center [309, 65] width 23 height 7
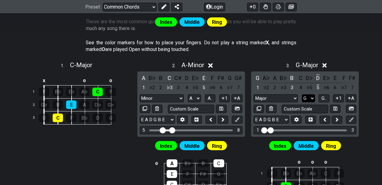
click at [312, 97] on select "A♭ A A♯ B♭ B C C♯ D♭ D D♯ E♭ E F F♯ G♭ G G♯" at bounding box center [308, 99] width 13 height 8
select select "A"
click at [302, 95] on select "A♭ A A♯ B♭ B C C♯ D♭ D D♯ E♭ E F F♯ G♭ G G♯" at bounding box center [308, 99] width 13 height 8
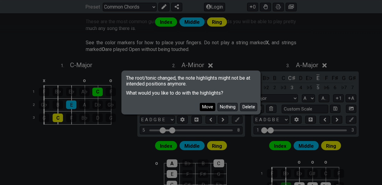
click at [207, 107] on button "Move" at bounding box center [208, 107] width 16 height 8
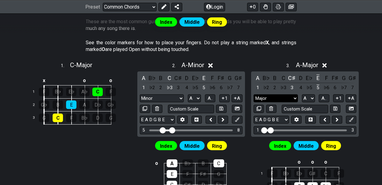
click at [295, 98] on select "Major Major Minor Pentatonic Major Pentatonic Minor Blues Major Blues Major / […" at bounding box center [276, 99] width 44 height 8
select select "Minor"
click at [254, 95] on select "Major Major Minor Pentatonic Major Pentatonic Minor Blues Major Blues Major / […" at bounding box center [276, 99] width 44 height 8
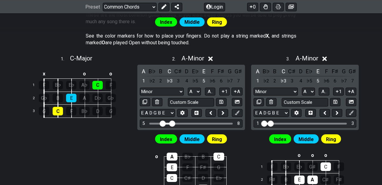
scroll to position [156, 0]
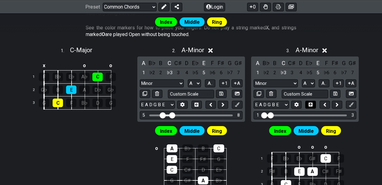
click at [313, 102] on button at bounding box center [310, 105] width 10 height 8
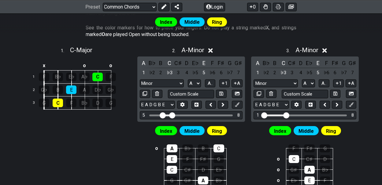
drag, startPoint x: 270, startPoint y: 114, endPoint x: 286, endPoint y: 114, distance: 16.2
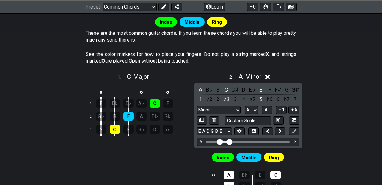
scroll to position [128, 0]
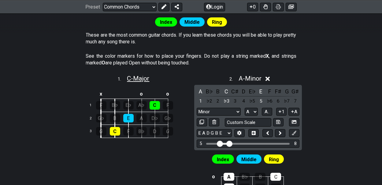
click at [133, 78] on span "C - Major" at bounding box center [138, 78] width 22 height 7
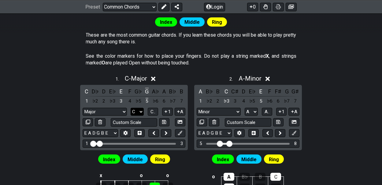
click at [141, 111] on select "A♭ A A♯ B♭ B C C♯ D♭ D D♯ E♭ E F F♯ G♭ G G♯" at bounding box center [137, 112] width 13 height 8
select select "A"
click at [131, 108] on select "A♭ A A♯ B♭ B C C♯ D♭ D D♯ E♭ E F F♯ G♭ G G♯" at bounding box center [137, 112] width 13 height 8
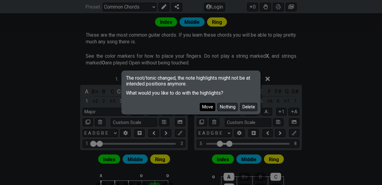
click at [211, 107] on button "Move" at bounding box center [208, 107] width 16 height 8
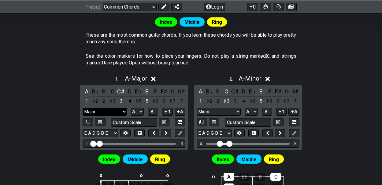
click at [123, 110] on select "Major Major Minor Pentatonic Major Pentatonic Minor Blues Major Blues Major / […" at bounding box center [105, 112] width 44 height 8
select select "Minor"
click at [83, 108] on select "Major Major Minor Pentatonic Major Pentatonic Minor Blues Major Blues Major / […" at bounding box center [105, 112] width 44 height 8
drag, startPoint x: 100, startPoint y: 142, endPoint x: 116, endPoint y: 144, distance: 16.0
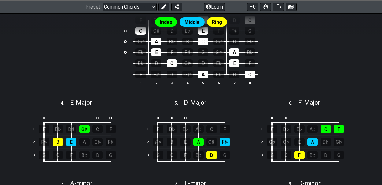
scroll to position [588, 0]
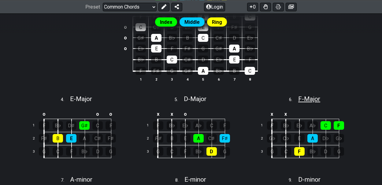
click at [309, 96] on span "F - Major" at bounding box center [309, 98] width 22 height 7
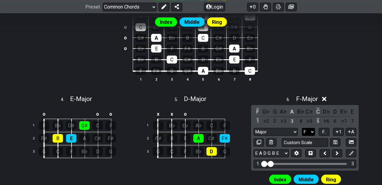
click at [313, 128] on select "A♭ A A♯ B♭ B C C♯ D♭ D D♯ E♭ E F F♯ G♭ G G♯" at bounding box center [308, 132] width 13 height 8
select select "A"
click at [302, 128] on select "A♭ A A♯ B♭ B C C♯ D♭ D D♯ E♭ E F F♯ G♭ G G♯" at bounding box center [308, 132] width 13 height 8
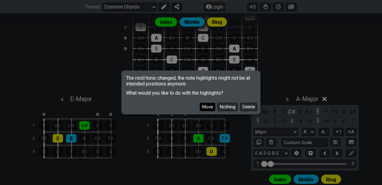
click at [209, 107] on button "Move" at bounding box center [208, 107] width 16 height 8
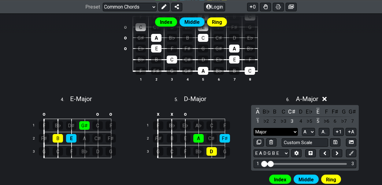
click at [295, 128] on select "Major Major Minor Pentatonic Major Pentatonic Minor Blues Major Blues Major / […" at bounding box center [276, 132] width 44 height 8
select select "Minor"
click at [254, 128] on select "Major Major Minor Pentatonic Major Pentatonic Minor Blues Major Blues Major / […" at bounding box center [276, 132] width 44 height 8
drag, startPoint x: 271, startPoint y: 160, endPoint x: 285, endPoint y: 160, distance: 14.4
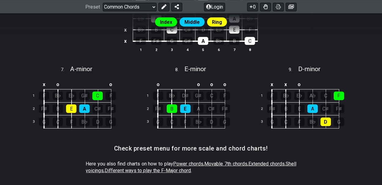
scroll to position [850, 0]
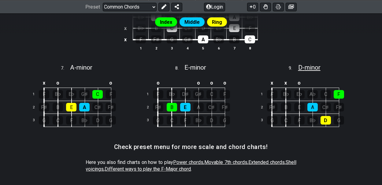
click at [313, 64] on span "D - minor" at bounding box center [309, 67] width 22 height 7
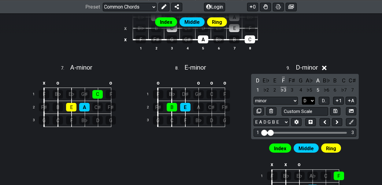
click at [312, 97] on select "A♭ A A♯ B♭ B C C♯ D♭ D D♯ E♭ E F F♯ G♭ G G♯" at bounding box center [308, 101] width 13 height 8
select select "A"
click at [302, 97] on select "A♭ A A♯ B♭ B C C♯ D♭ D D♯ E♭ E F F♯ G♭ G G♯" at bounding box center [308, 101] width 13 height 8
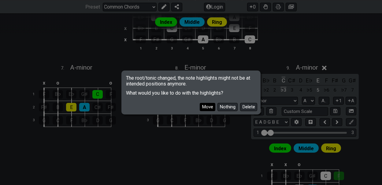
click at [209, 107] on button "Move" at bounding box center [208, 107] width 16 height 8
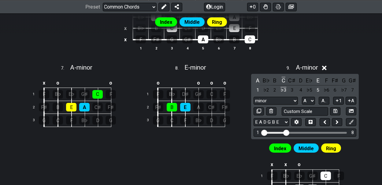
drag, startPoint x: 271, startPoint y: 128, endPoint x: 287, endPoint y: 128, distance: 15.9
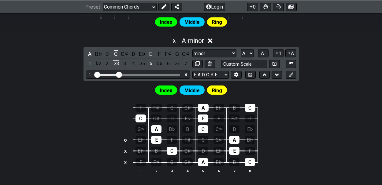
scroll to position [960, 0]
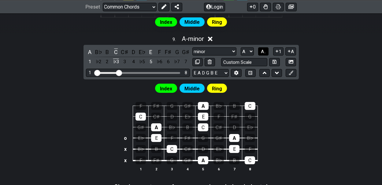
click at [264, 49] on span "A.." at bounding box center [263, 52] width 5 height 6
